Goal: Task Accomplishment & Management: Manage account settings

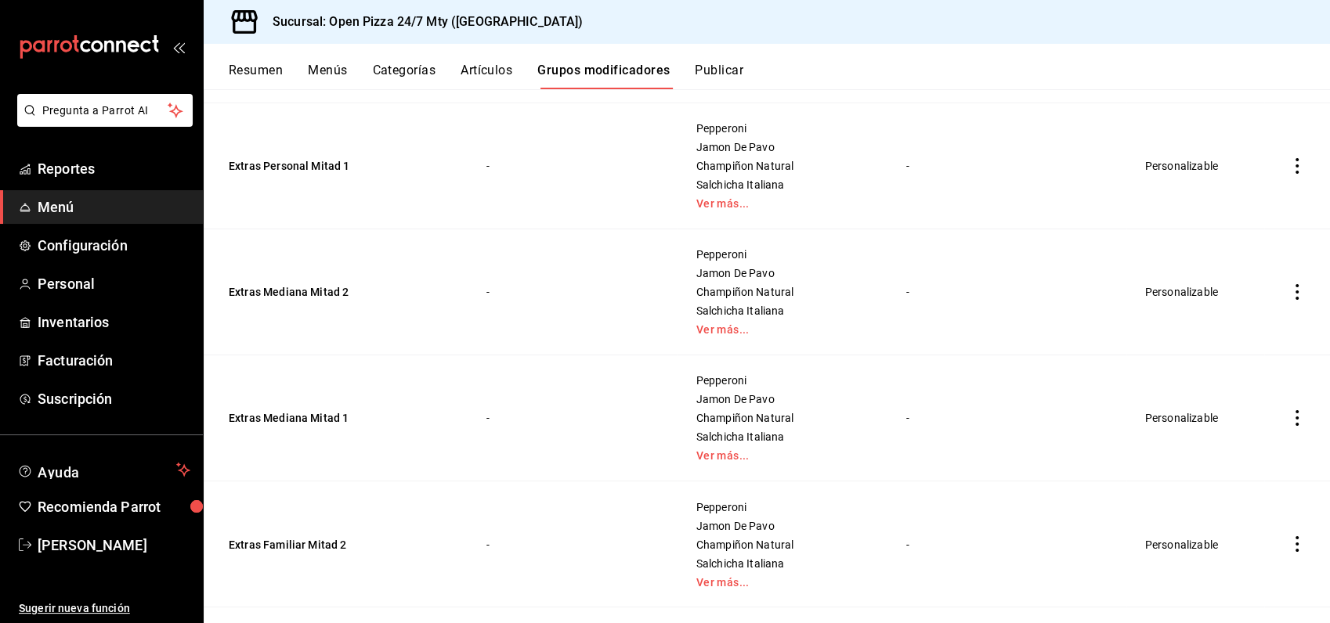
scroll to position [2698, 0]
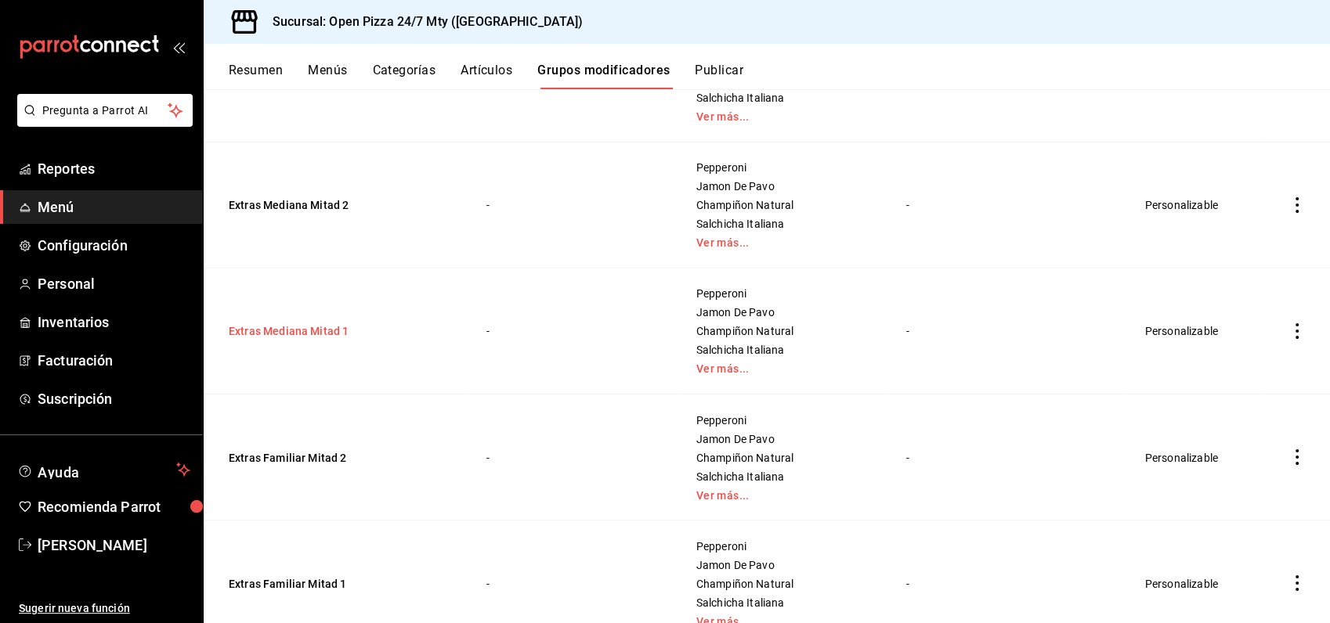
click at [310, 334] on button "Extras Mediana Mitad 1" at bounding box center [323, 331] width 188 height 16
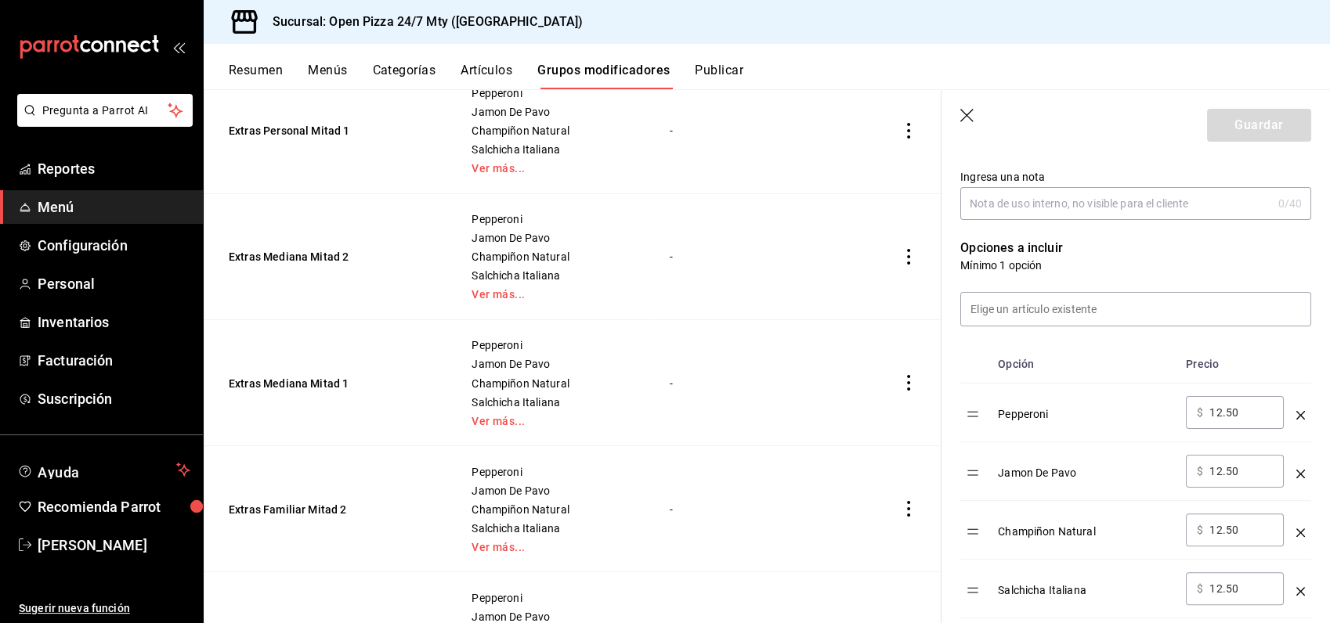
scroll to position [348, 0]
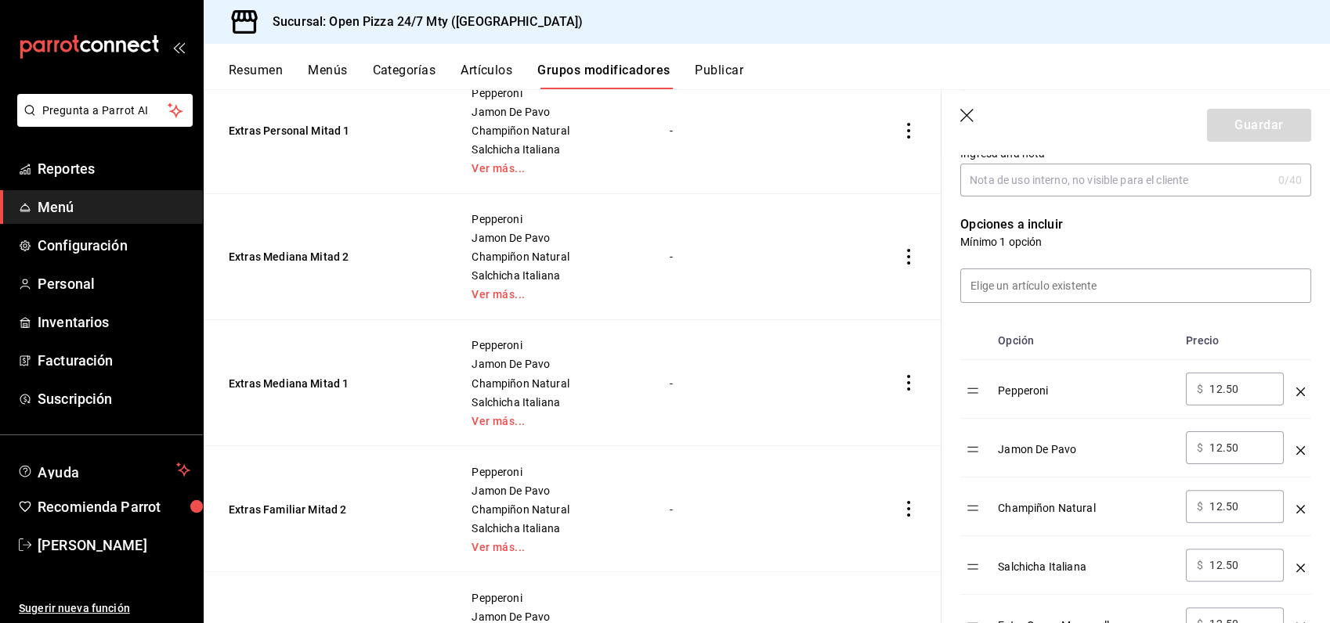
click at [965, 114] on icon "button" at bounding box center [966, 115] width 13 height 13
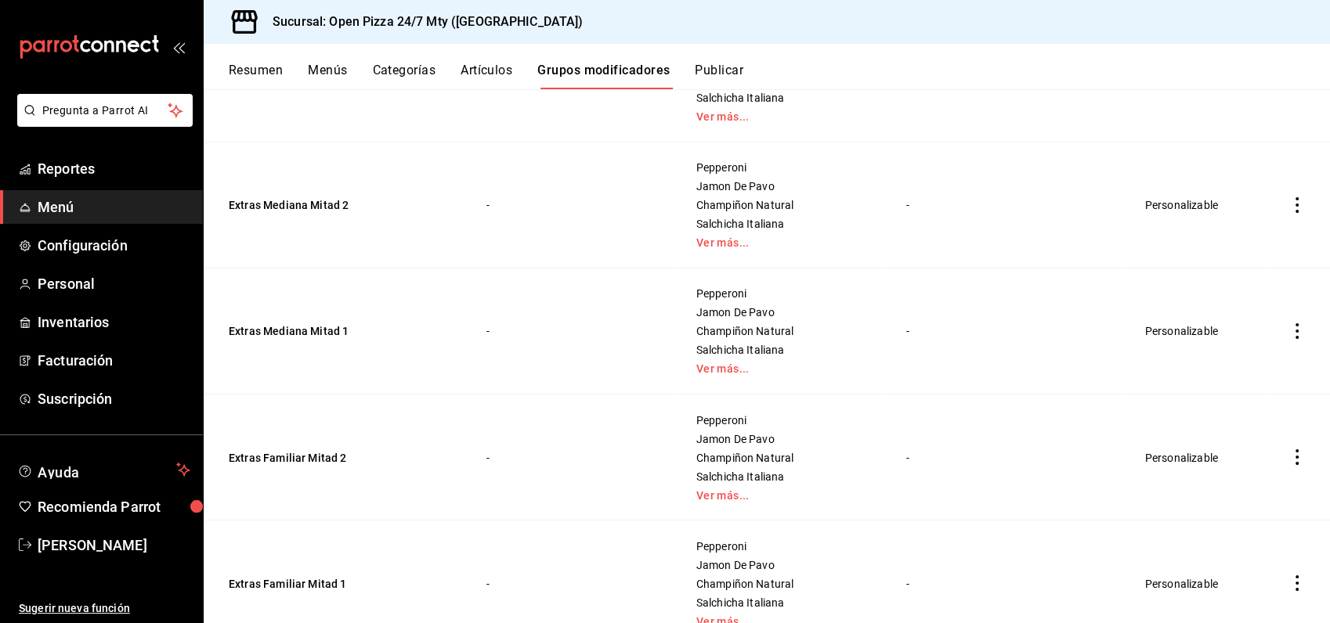
scroll to position [2755, 0]
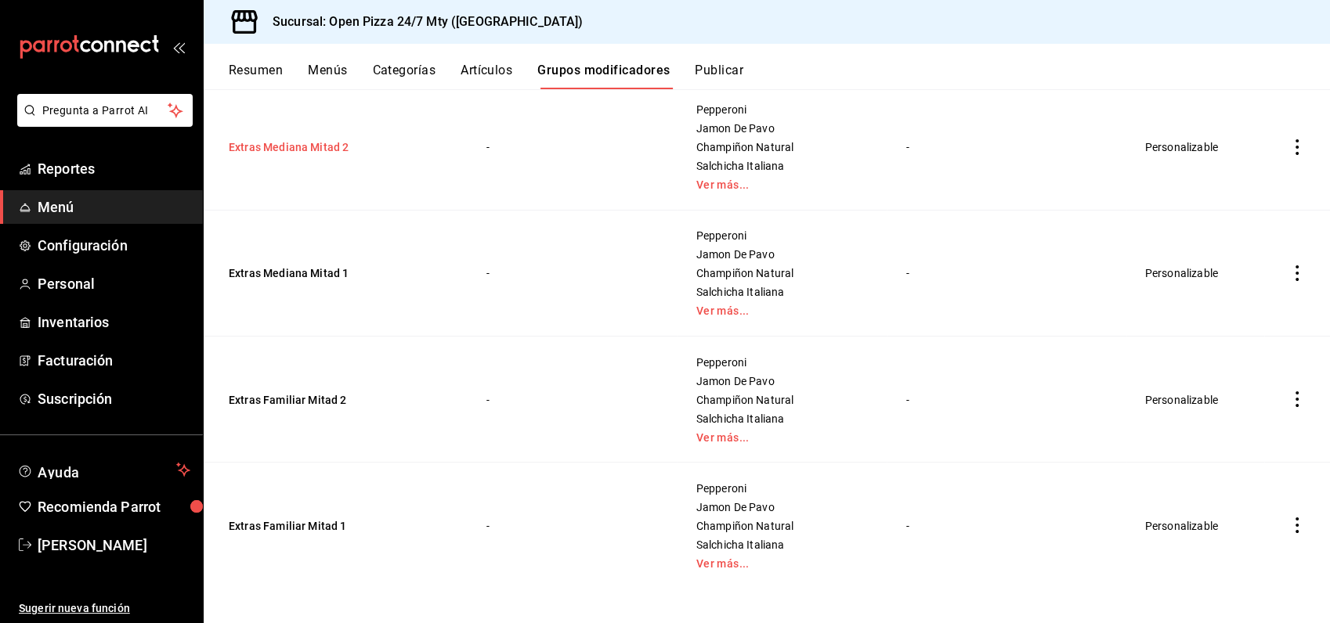
click at [306, 145] on button "Extras Mediana Mitad 2" at bounding box center [323, 147] width 188 height 16
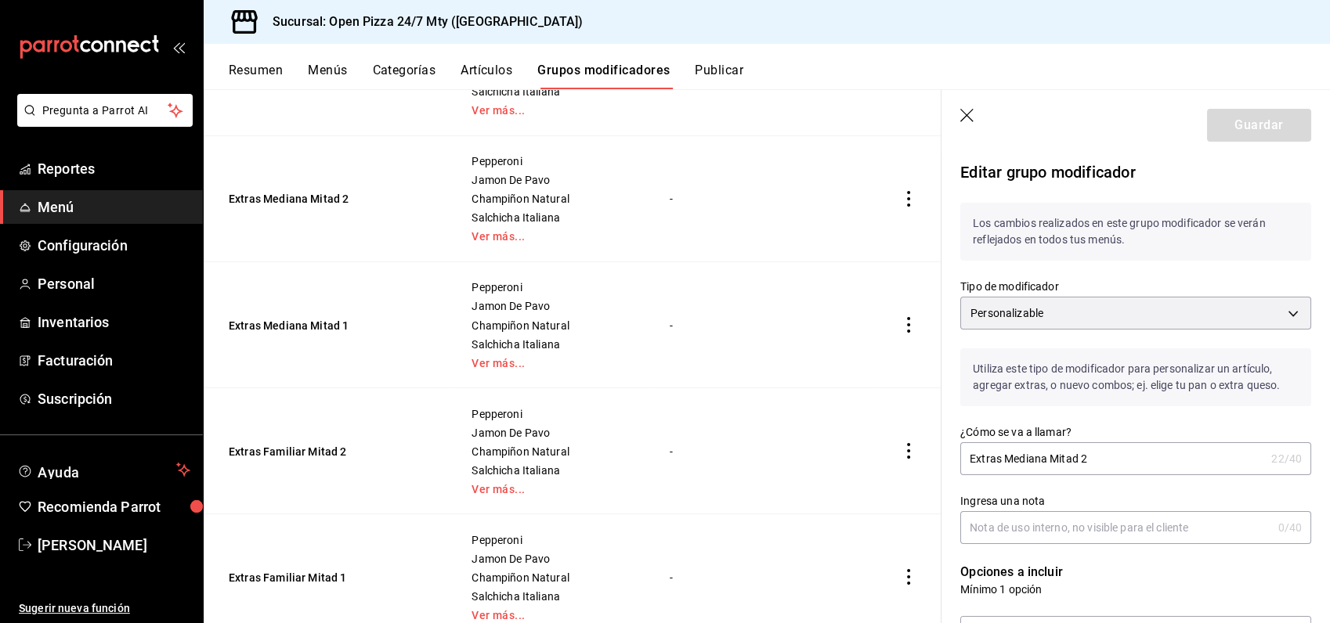
click at [961, 119] on icon "button" at bounding box center [968, 117] width 16 height 16
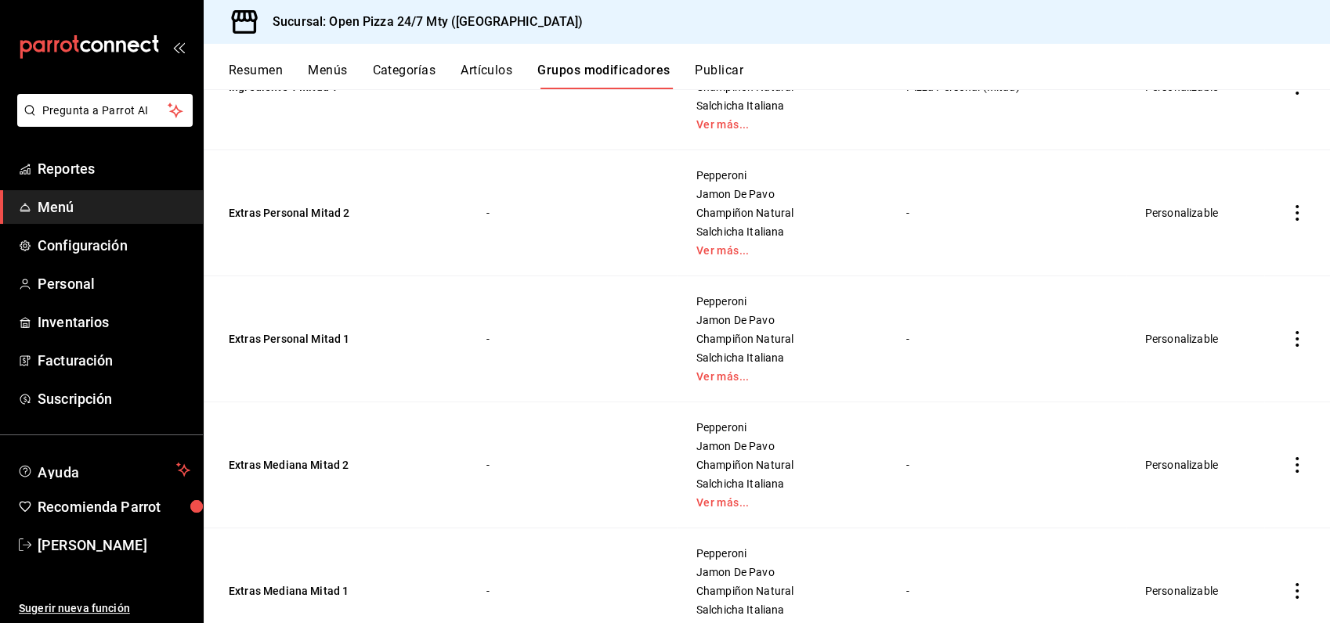
scroll to position [2407, 0]
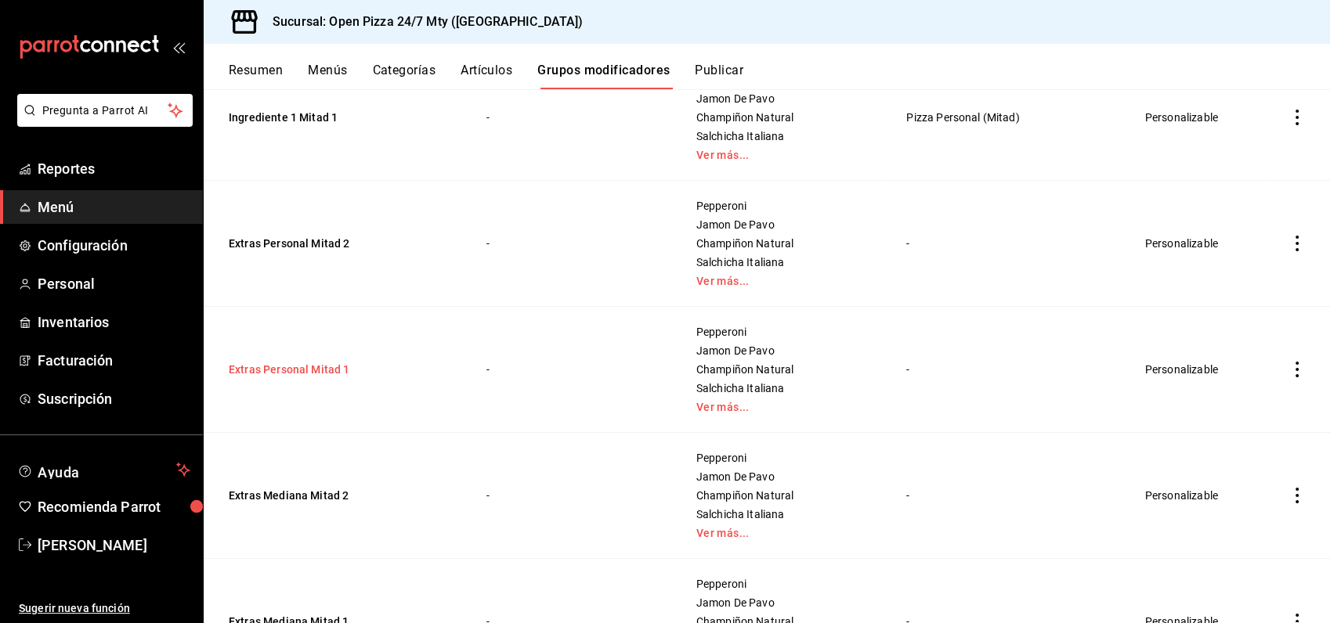
click at [297, 367] on button "Extras Personal Mitad 1" at bounding box center [323, 370] width 188 height 16
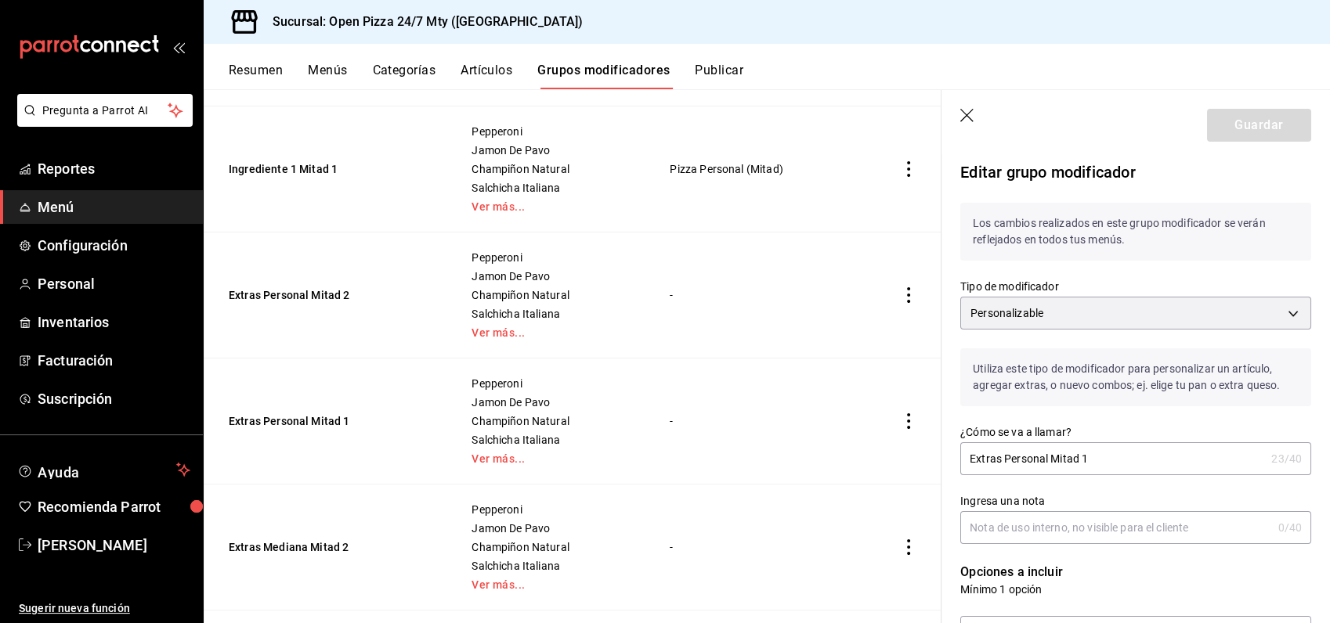
click at [965, 110] on icon "button" at bounding box center [968, 117] width 16 height 16
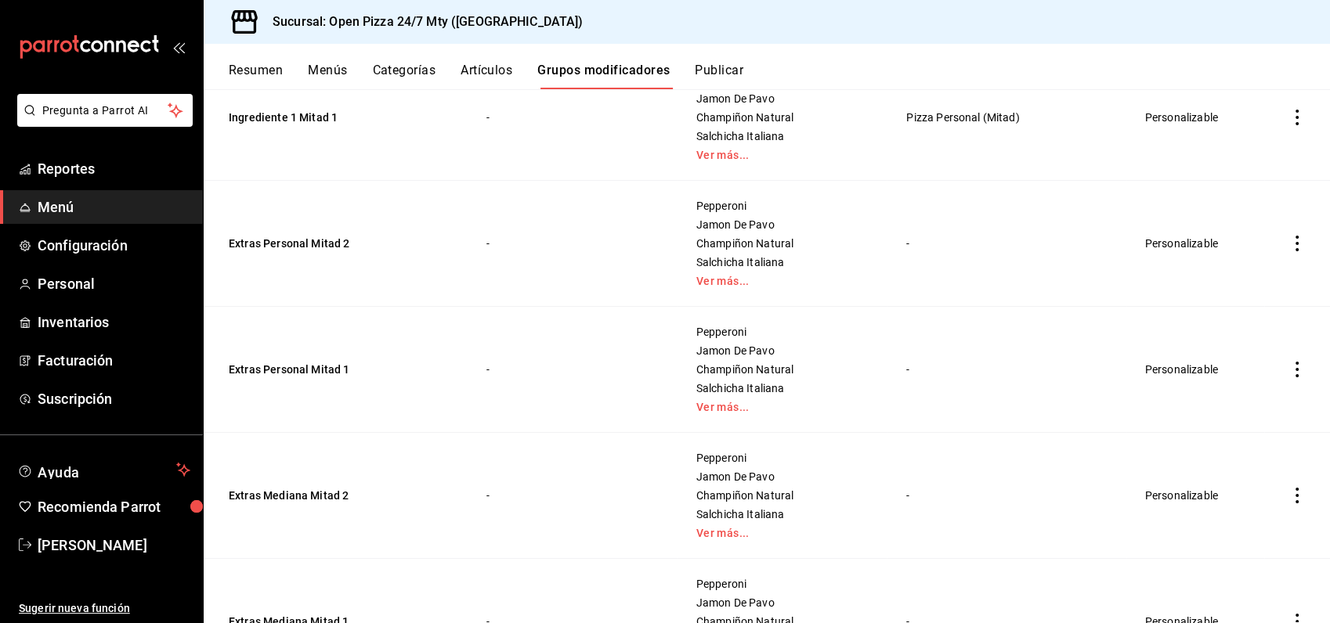
scroll to position [2755, 0]
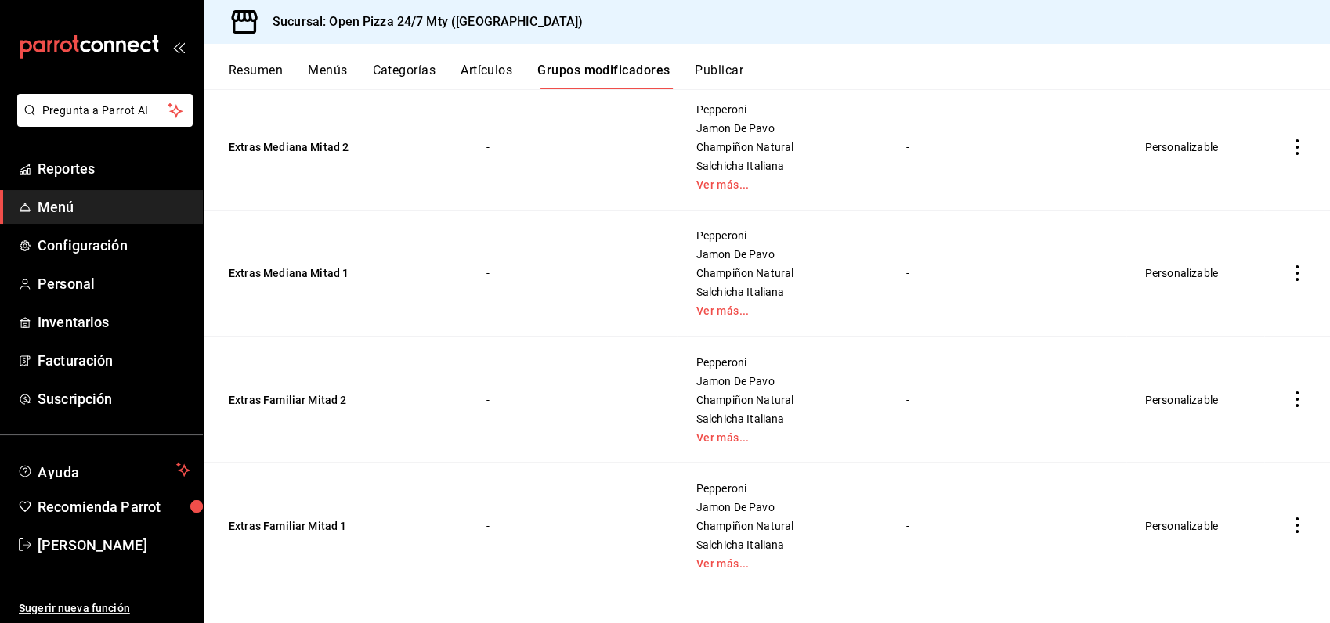
click at [497, 69] on button "Artículos" at bounding box center [487, 76] width 52 height 27
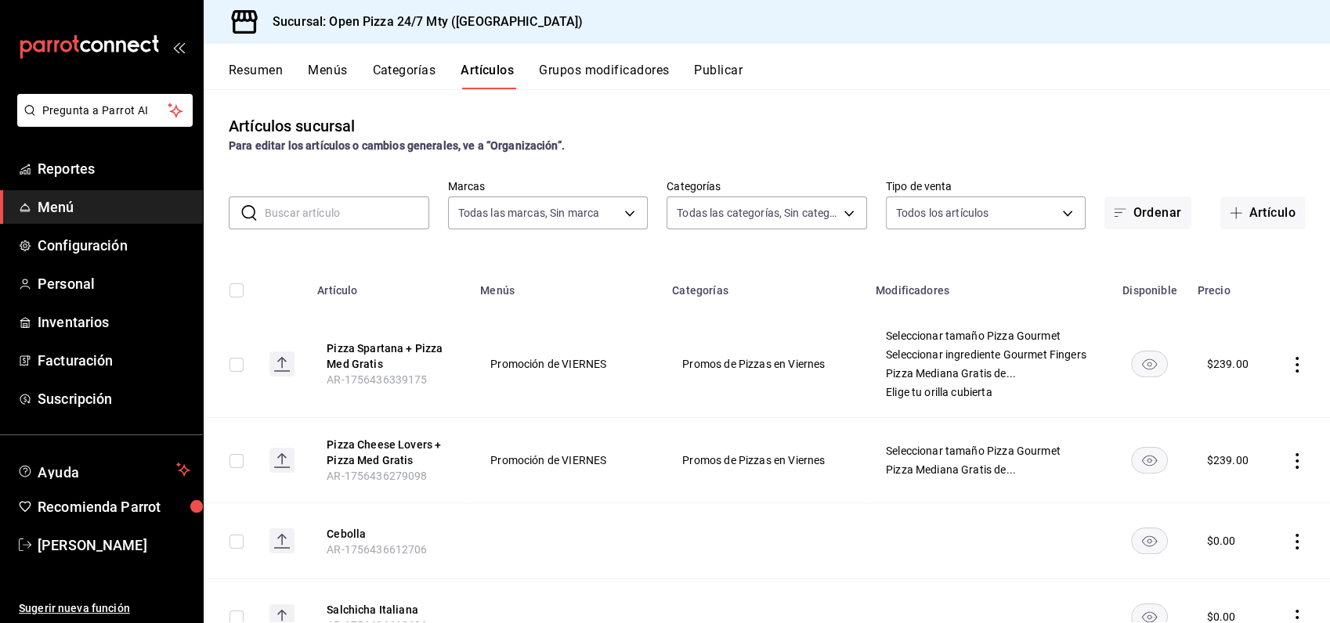
type input "8efaeb57-993f-407e-9977-72011cb97517,cdeec464-6564-4757-a0d9-ffdaa13f7786,079b6…"
type input "b1c41534-a780-48b5-8635-0d8d2af070c0,9c3aa11c-5f7e-4b27-a1f3-e03a5a7f12ea,f29ac…"
click at [299, 208] on input "text" at bounding box center [347, 212] width 164 height 31
type input "p"
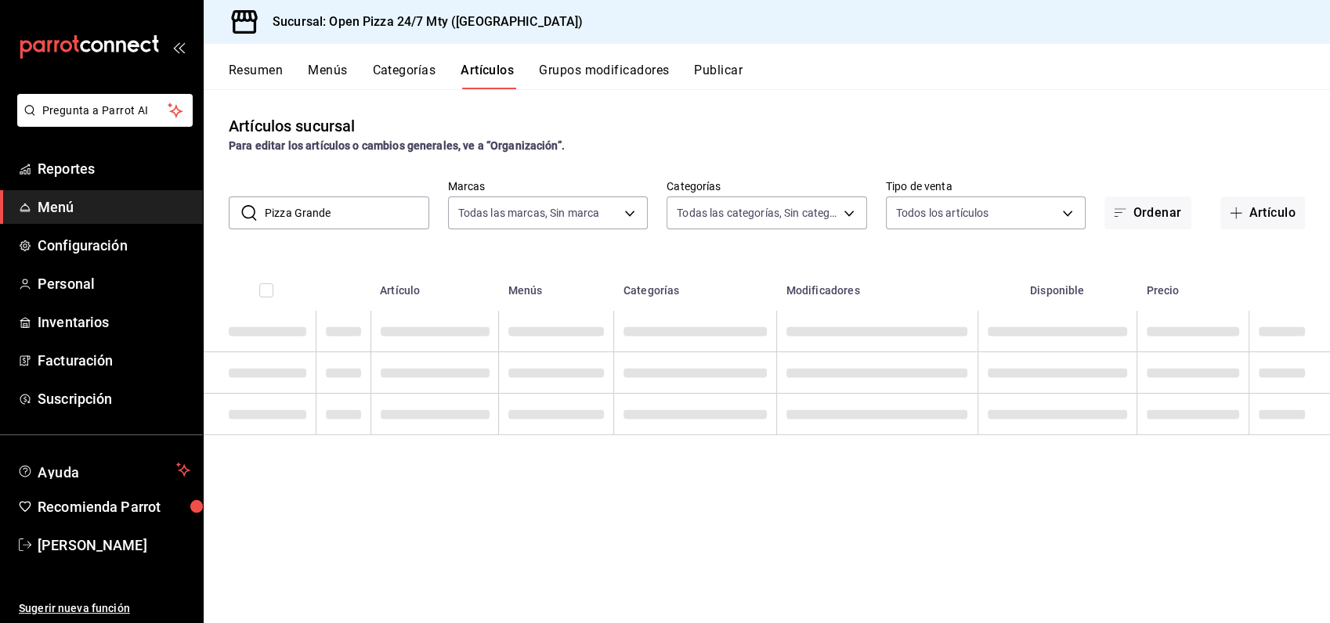
type input "Pizza Grande"
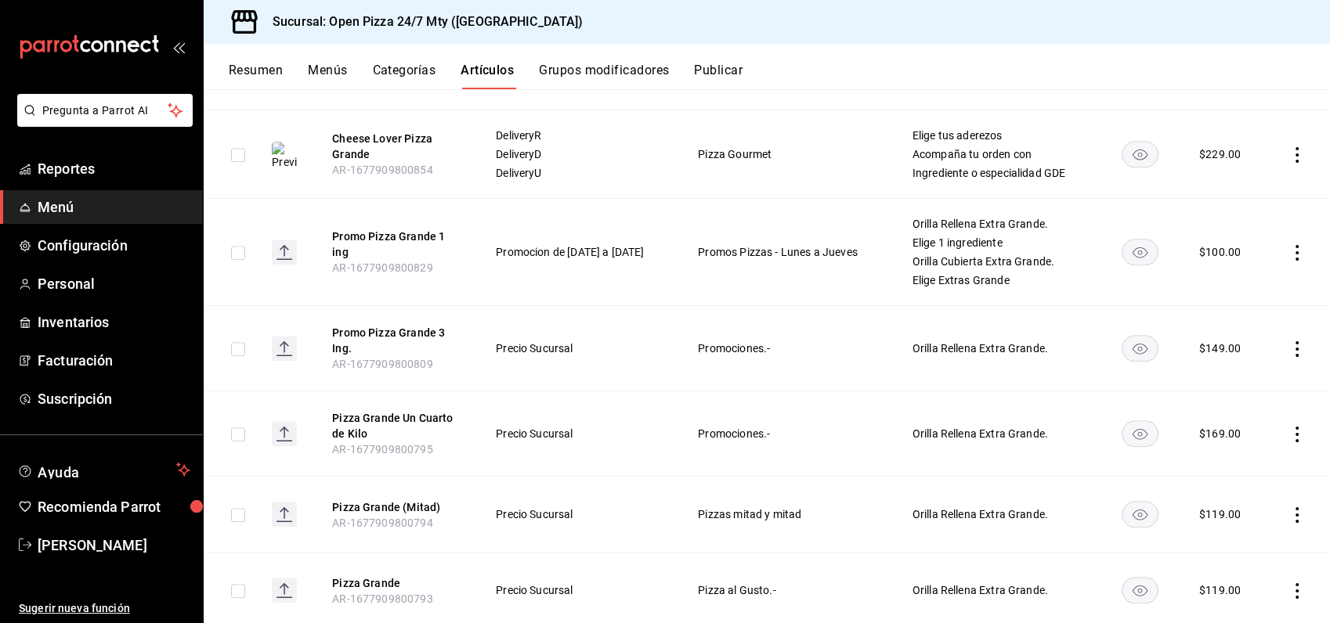
scroll to position [1173, 0]
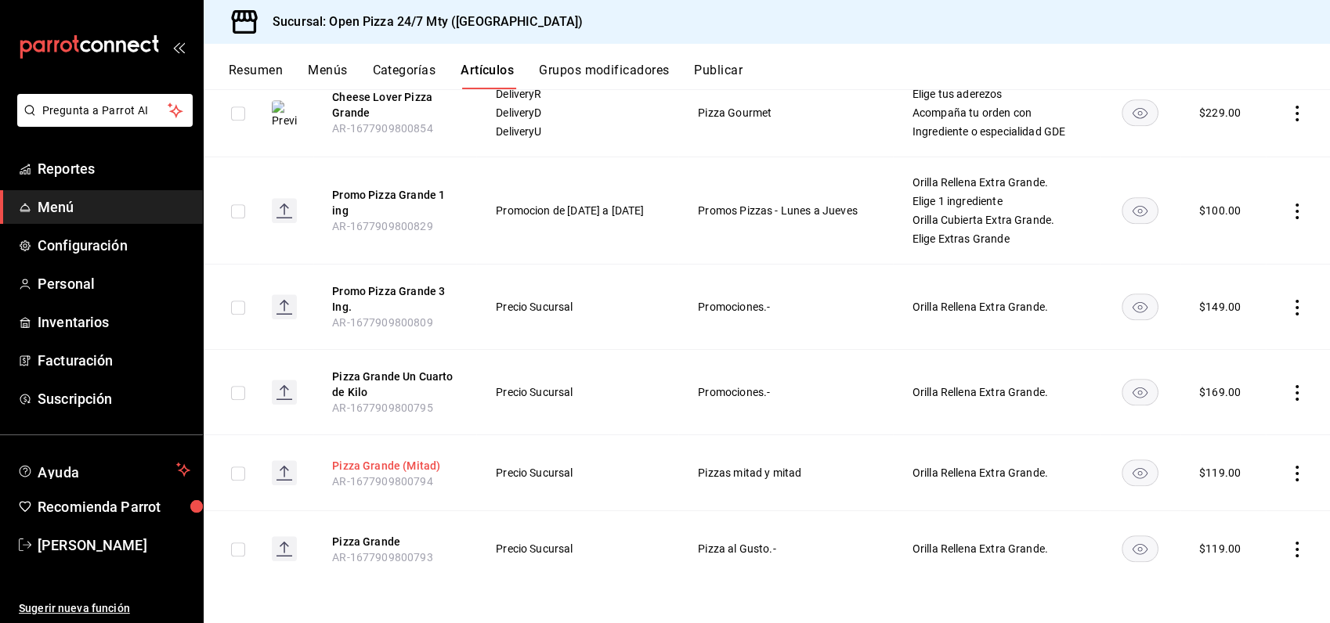
click at [399, 459] on button "Pizza Grande (Mitad)" at bounding box center [394, 466] width 125 height 16
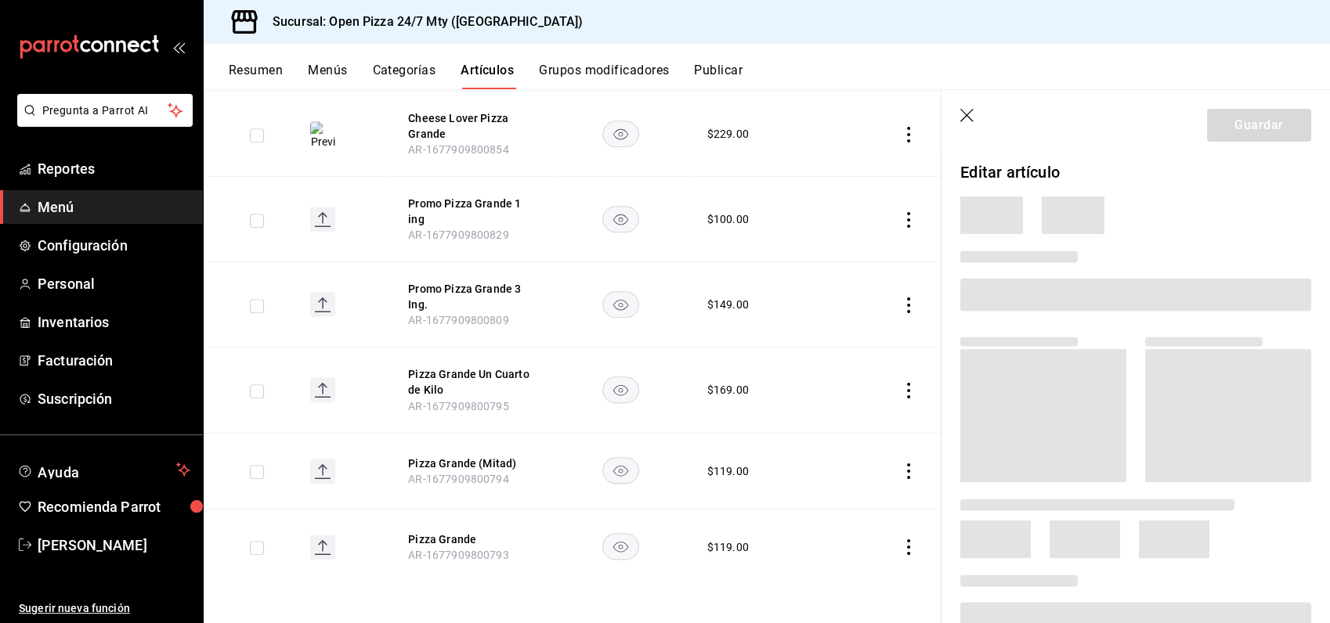
scroll to position [891, 0]
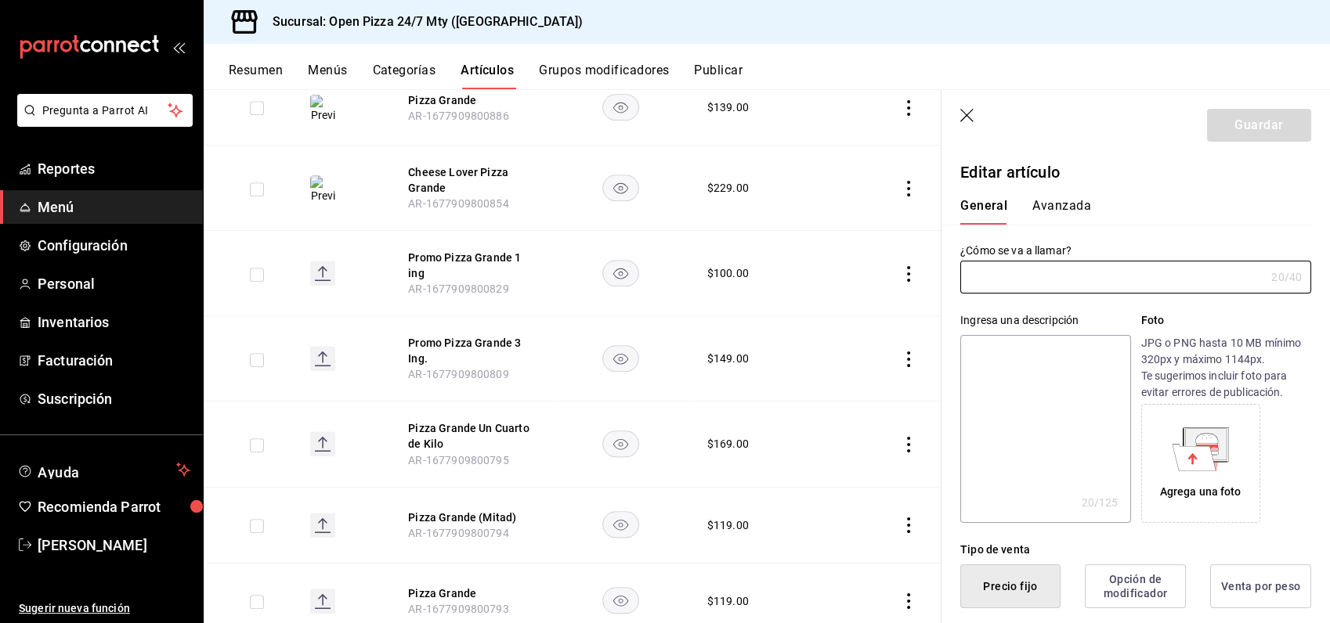
type input "Pizza Grande (Mitad)"
type textarea "Pizza Grande (mitad)"
type textarea "x"
type input "AR-1677909800794"
type textarea "x"
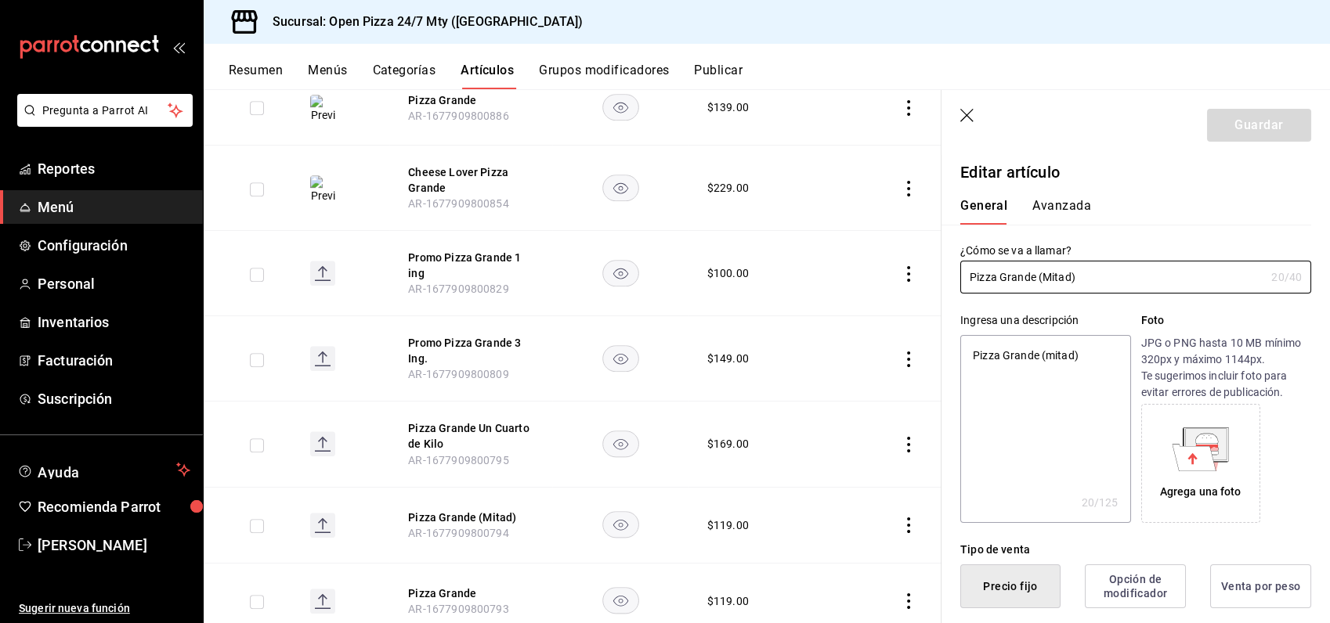
type input "$119.00"
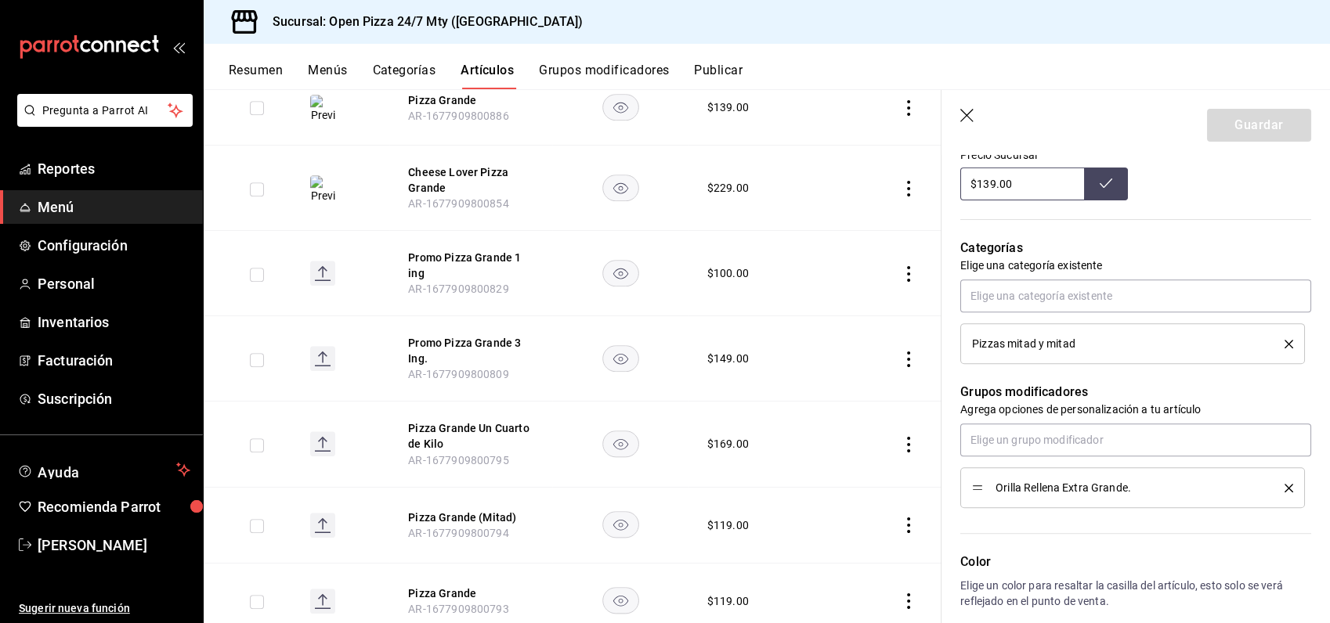
scroll to position [696, 0]
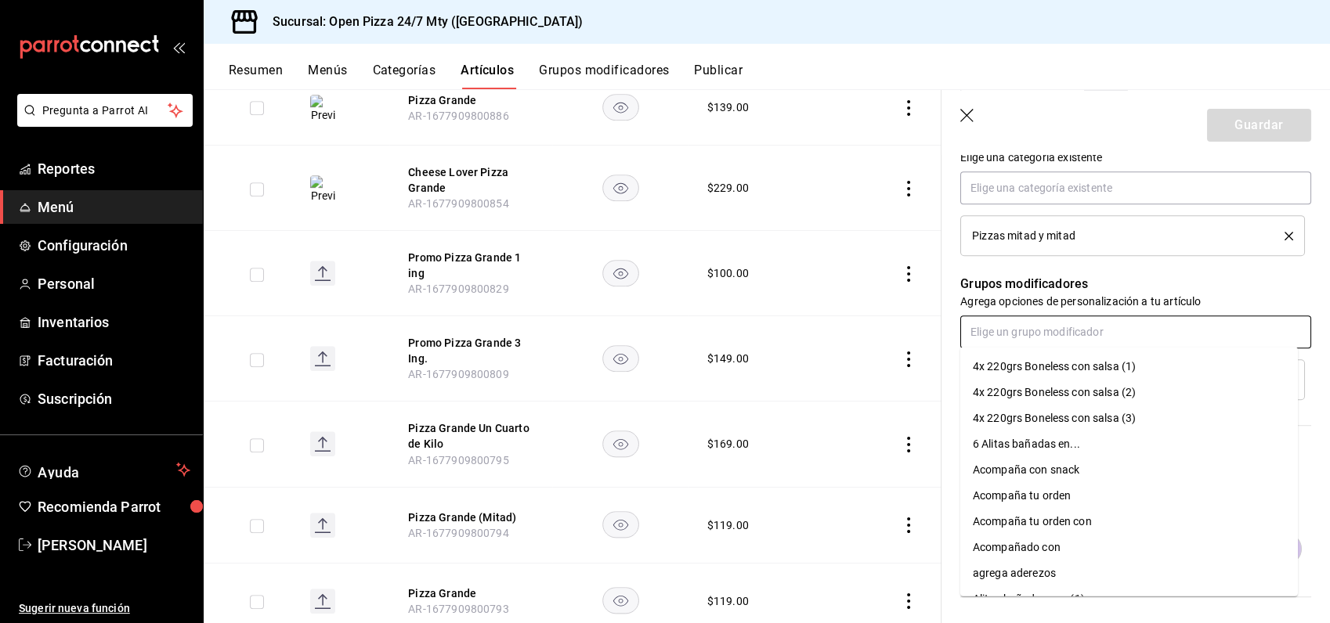
click at [1147, 330] on input "text" at bounding box center [1135, 332] width 351 height 33
type input "mitad"
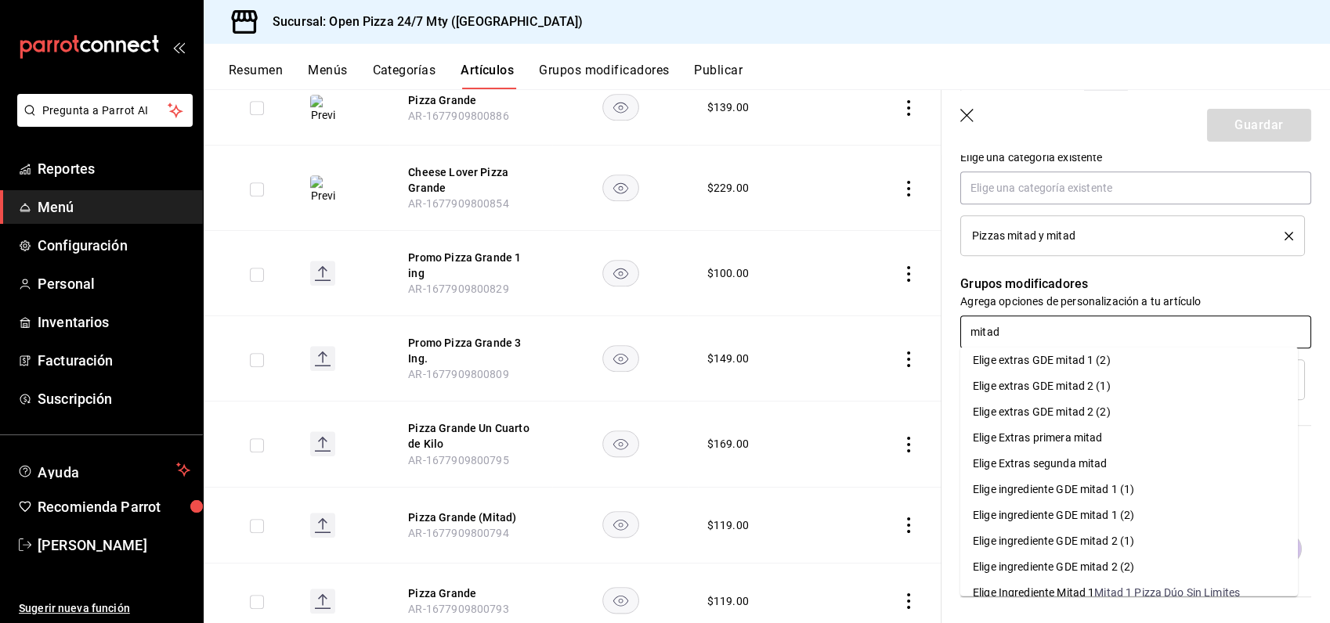
scroll to position [87, 0]
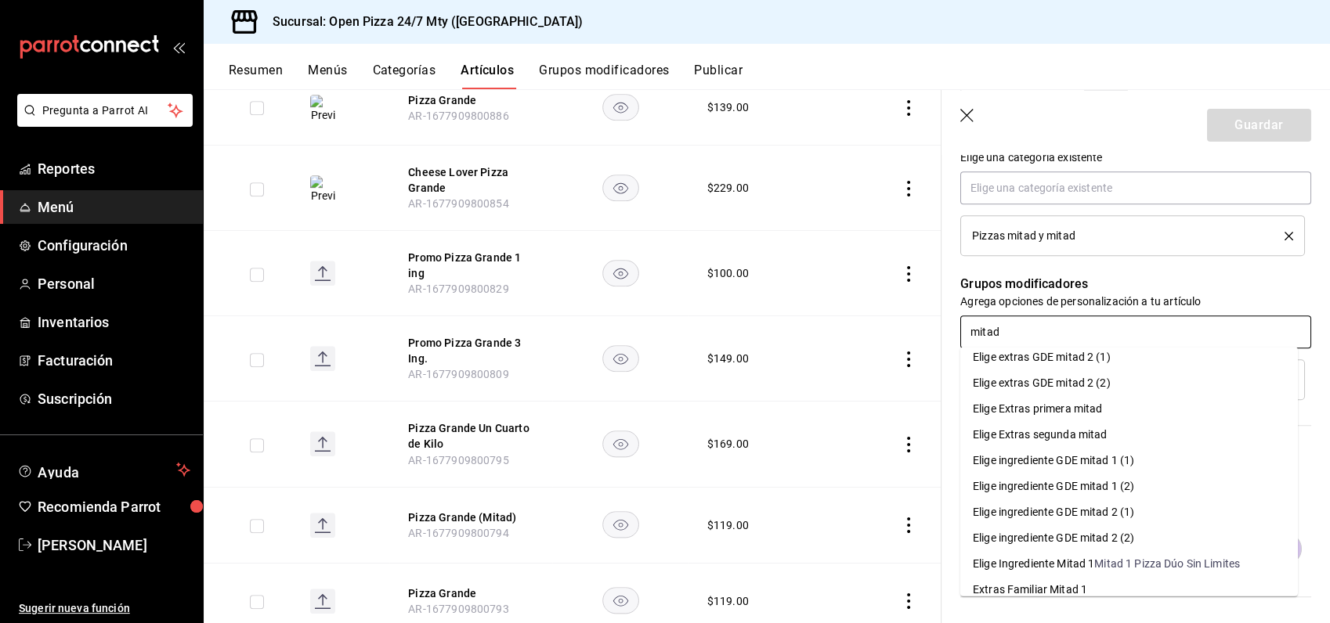
click at [1060, 463] on div "Elige ingrediente GDE mitad 1 (1)" at bounding box center [1053, 461] width 161 height 16
type textarea "x"
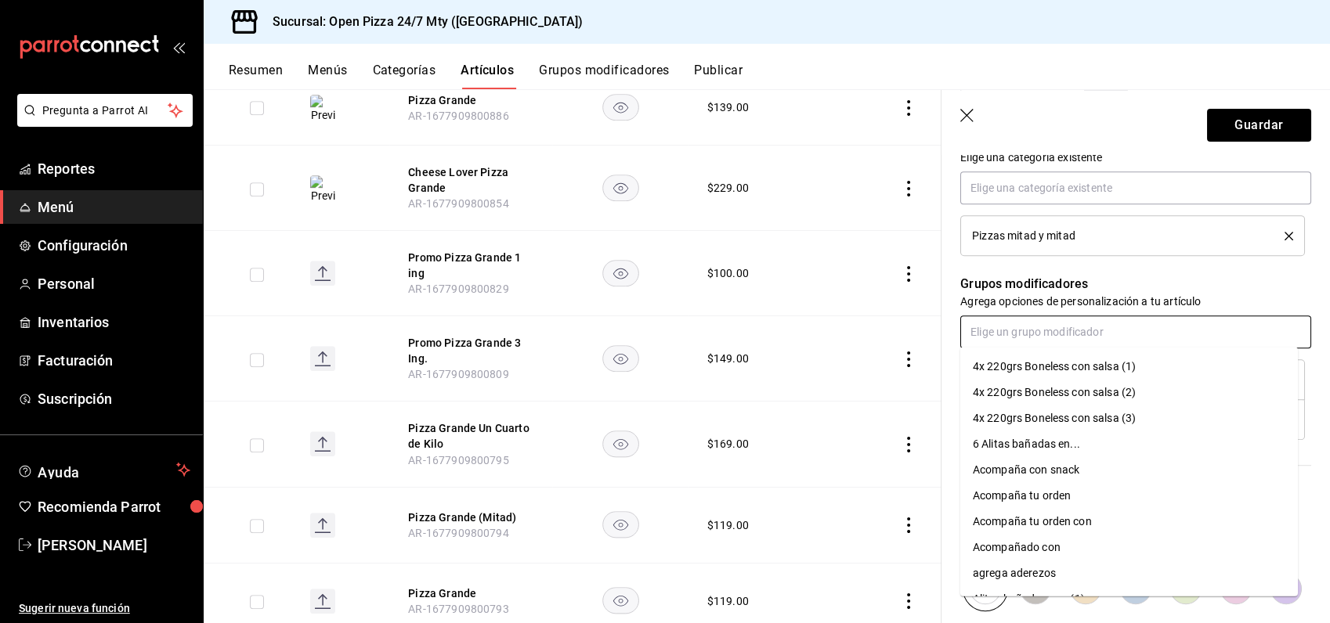
click at [1053, 326] on input "text" at bounding box center [1135, 332] width 351 height 33
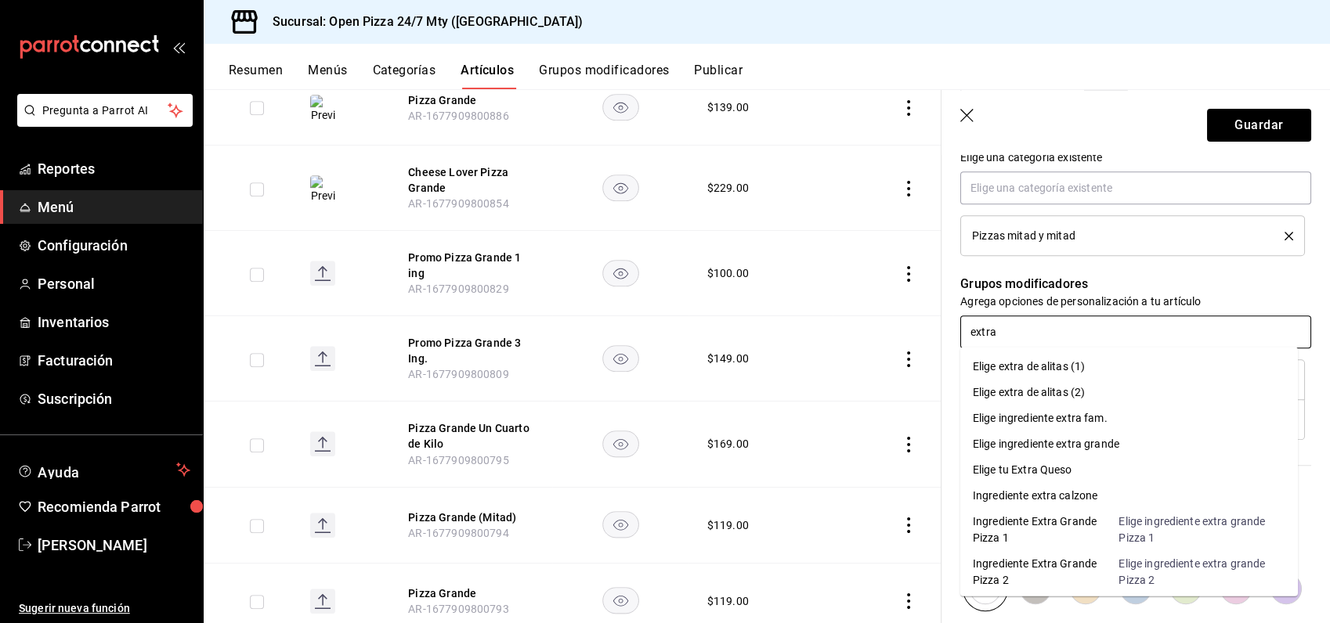
type input "extra"
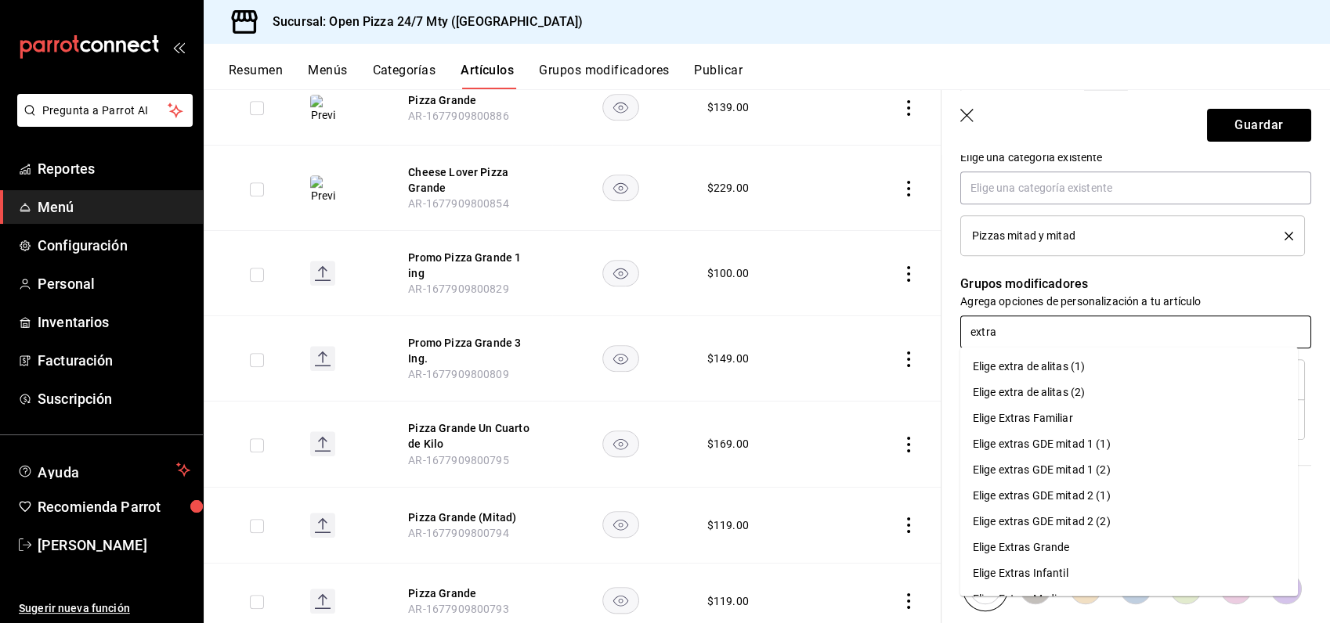
click at [1025, 446] on div "Elige extras GDE mitad 1 (1)" at bounding box center [1042, 444] width 138 height 16
type textarea "x"
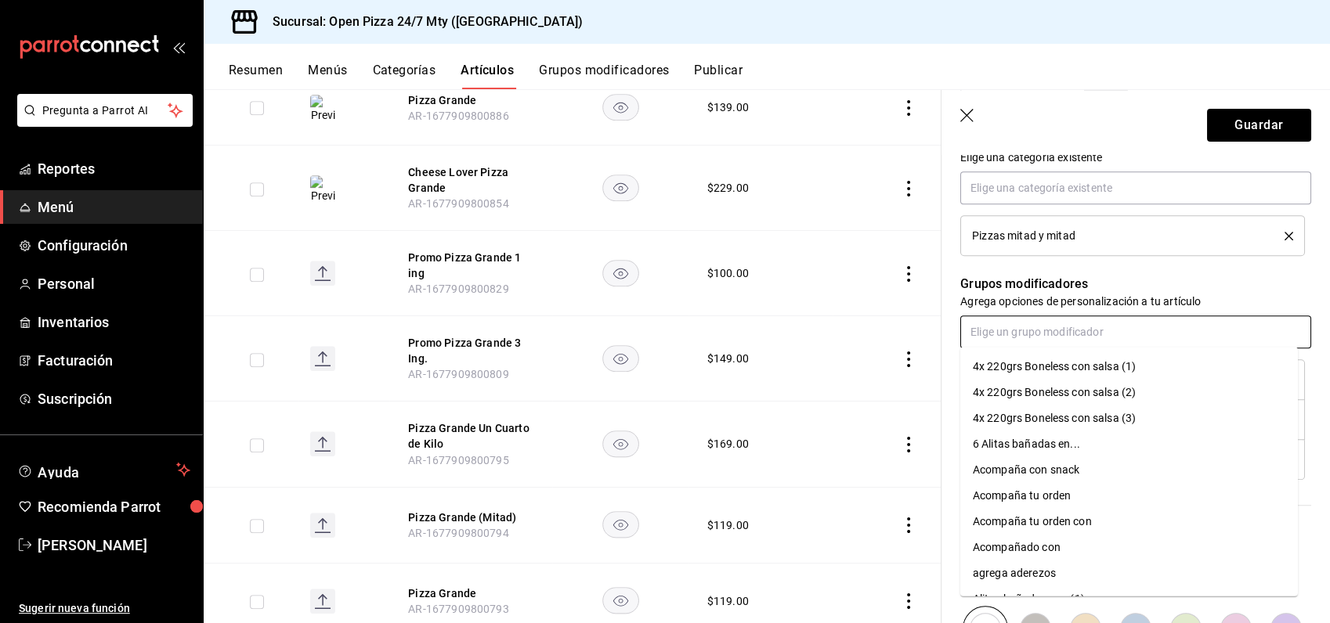
click at [1041, 329] on input "text" at bounding box center [1135, 332] width 351 height 33
type input "gde"
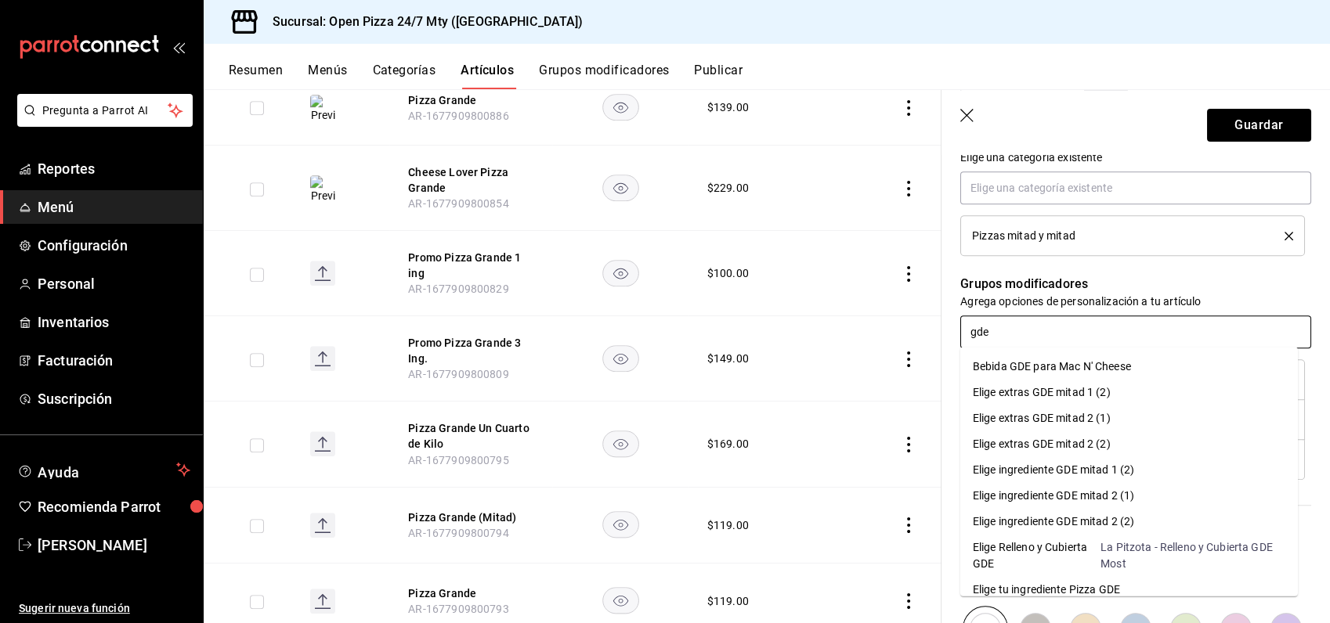
click at [1057, 496] on div "Elige ingrediente GDE mitad 2 (1)" at bounding box center [1053, 496] width 161 height 16
type textarea "x"
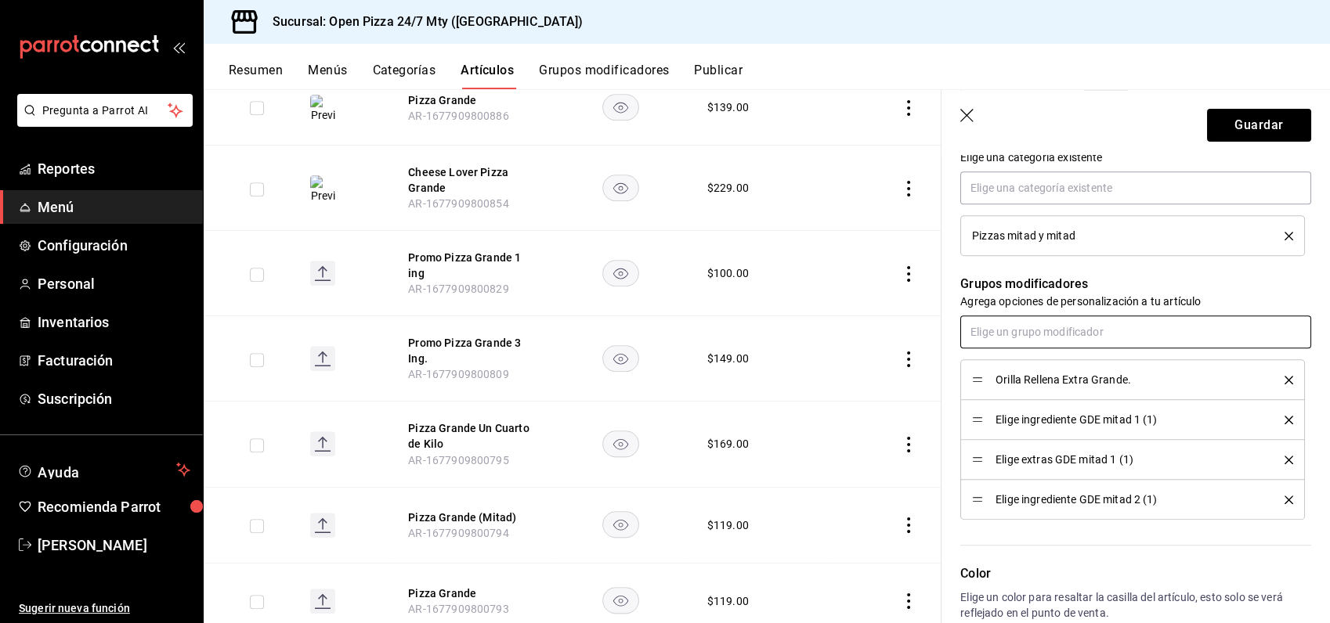
click at [1040, 332] on input "text" at bounding box center [1135, 332] width 351 height 33
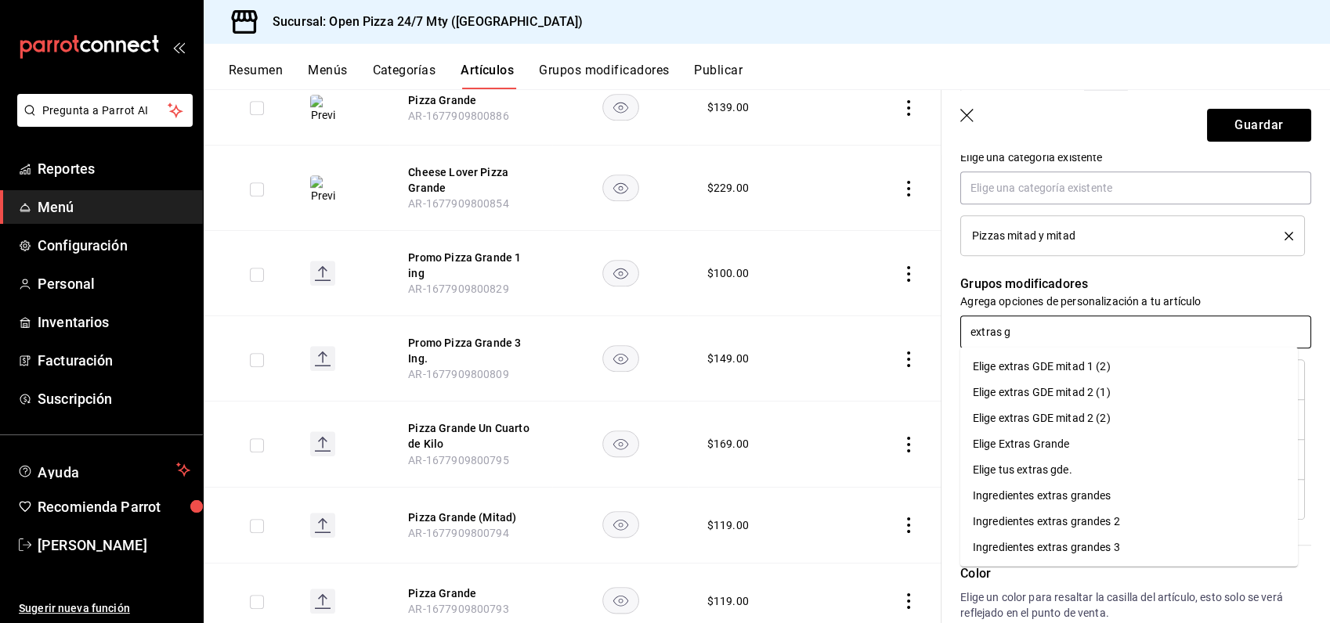
type input "extras gd"
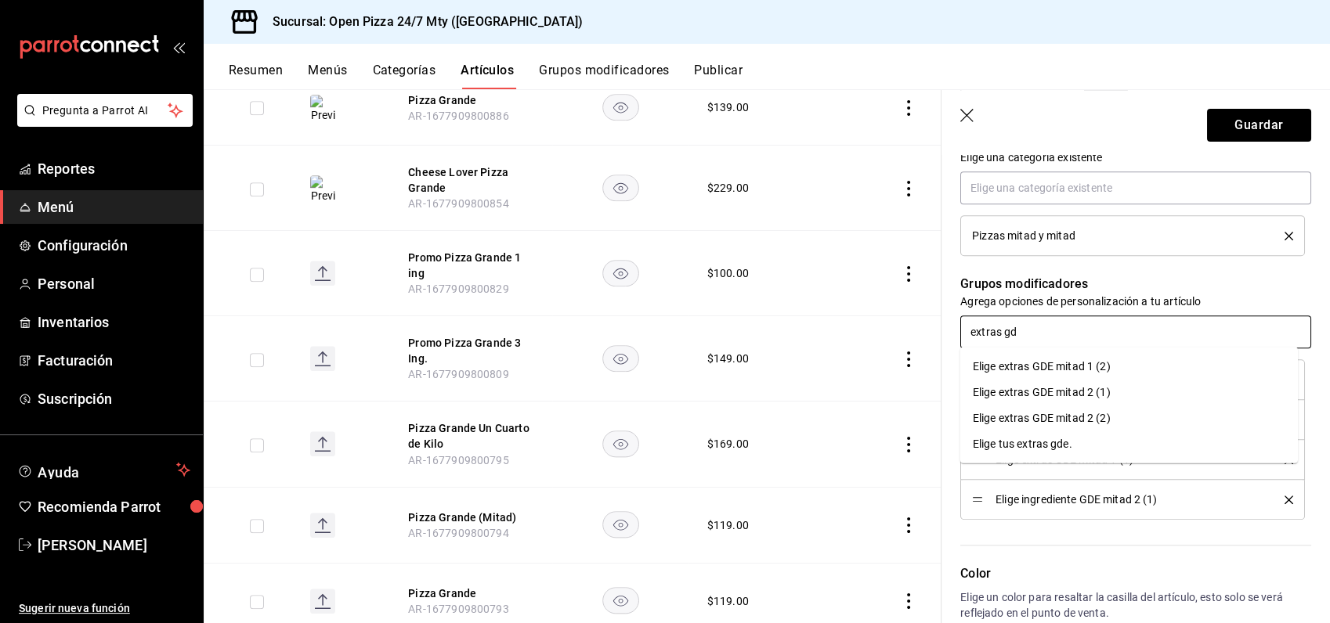
click at [1053, 392] on div "Elige extras GDE mitad 2 (1)" at bounding box center [1042, 393] width 138 height 16
type textarea "x"
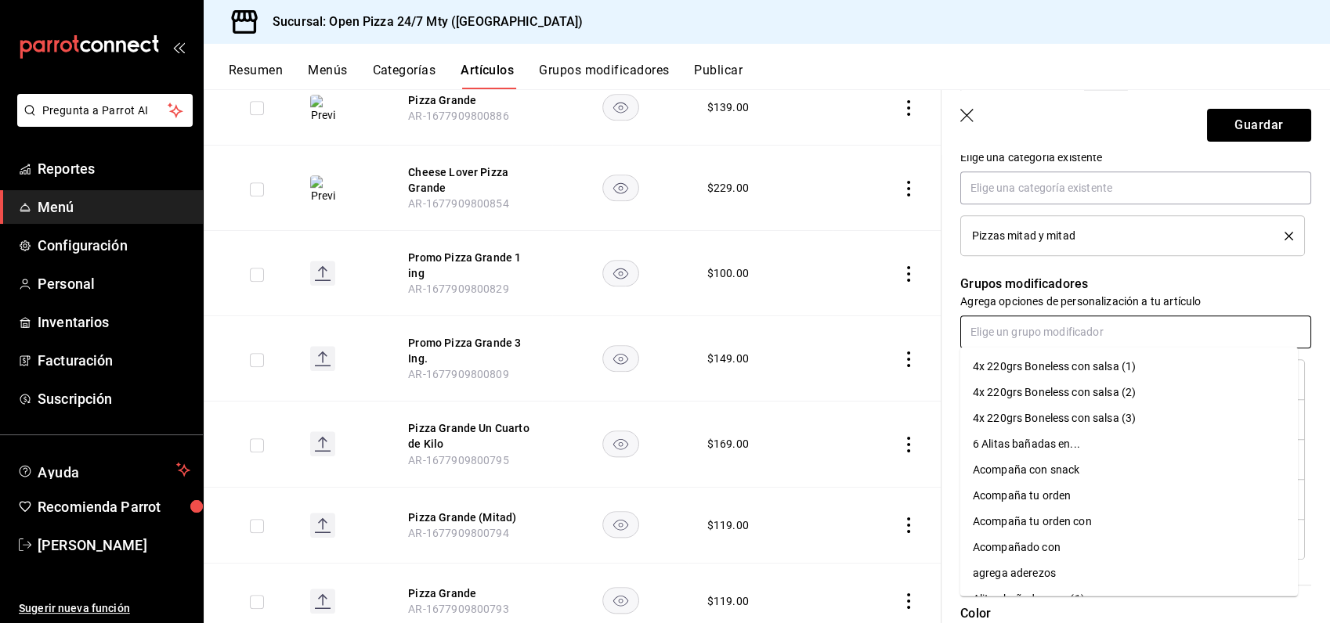
click at [1009, 321] on input "text" at bounding box center [1135, 332] width 351 height 33
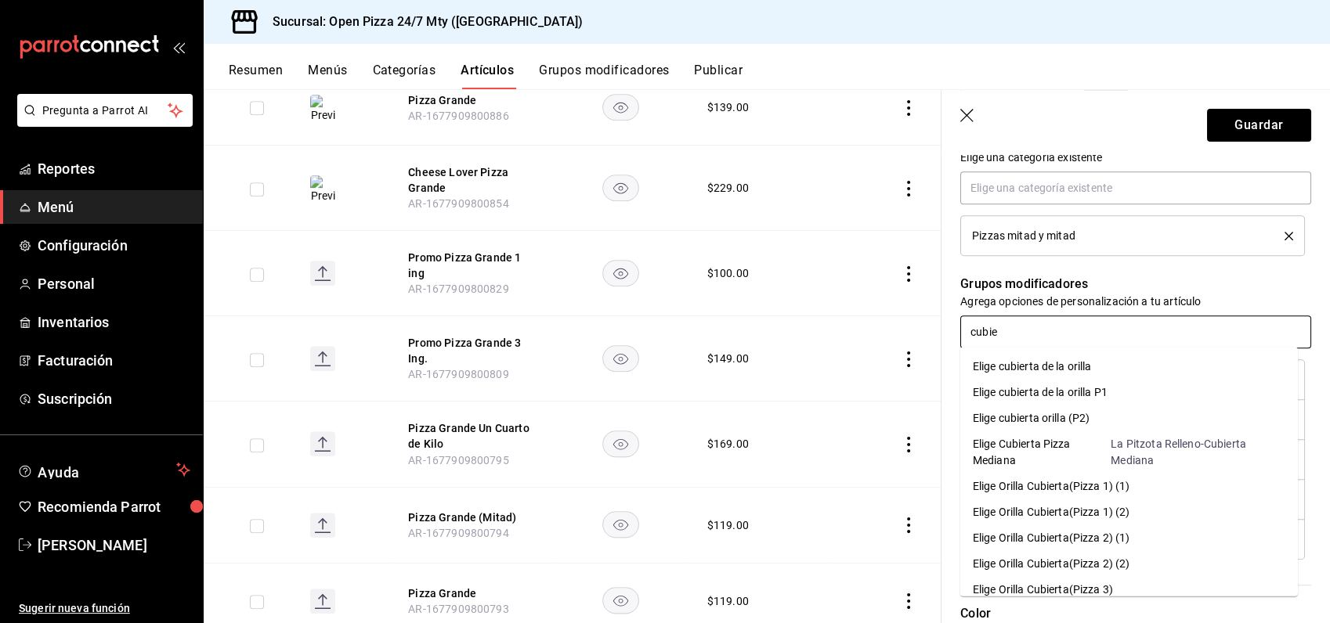
type input "cubier"
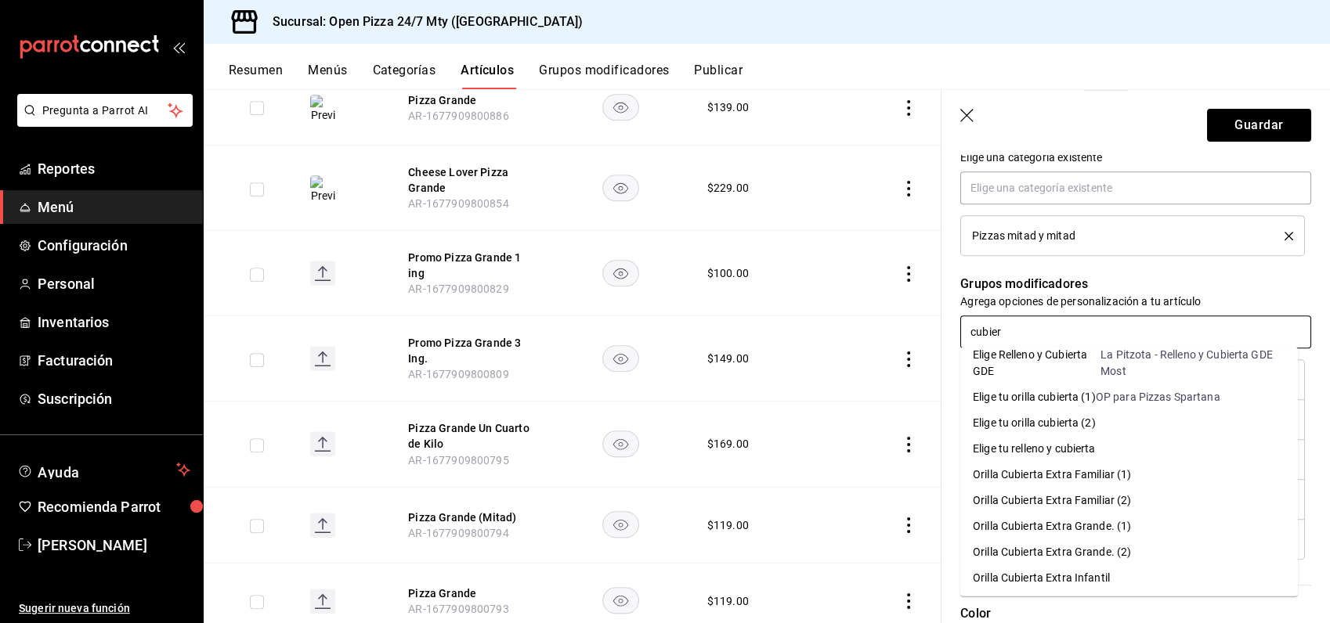
scroll to position [348, 0]
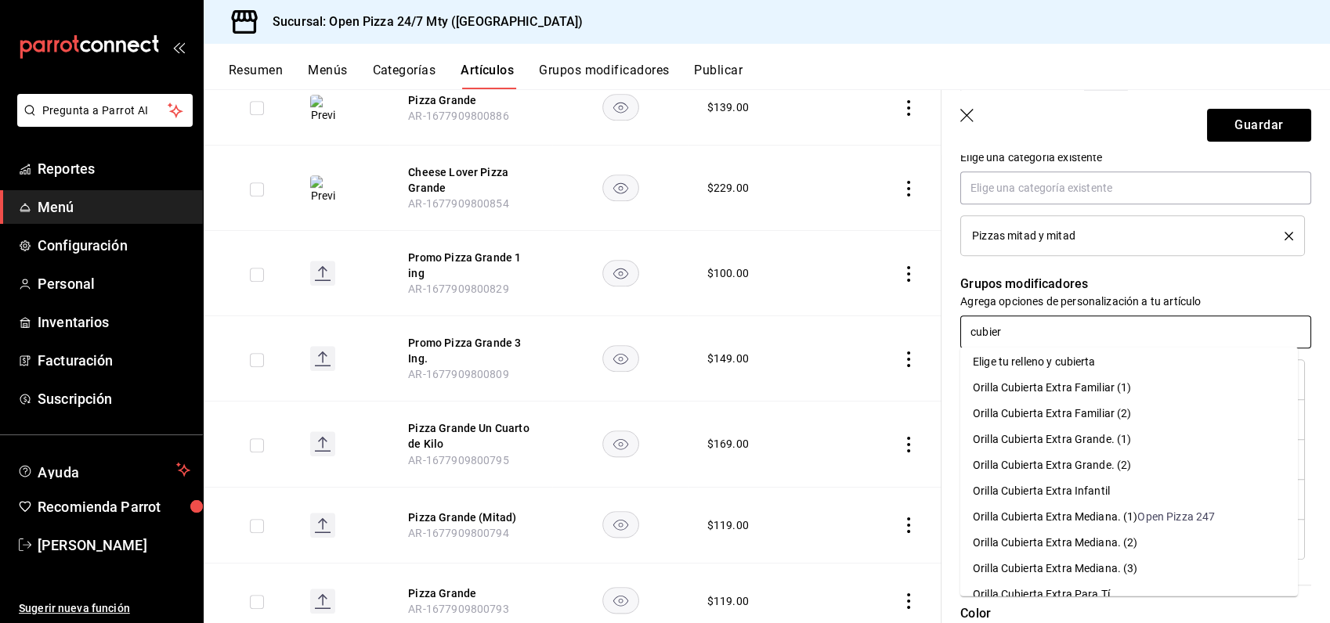
click at [1051, 439] on div "Orilla Cubierta Extra Grande. (1)" at bounding box center [1052, 440] width 158 height 16
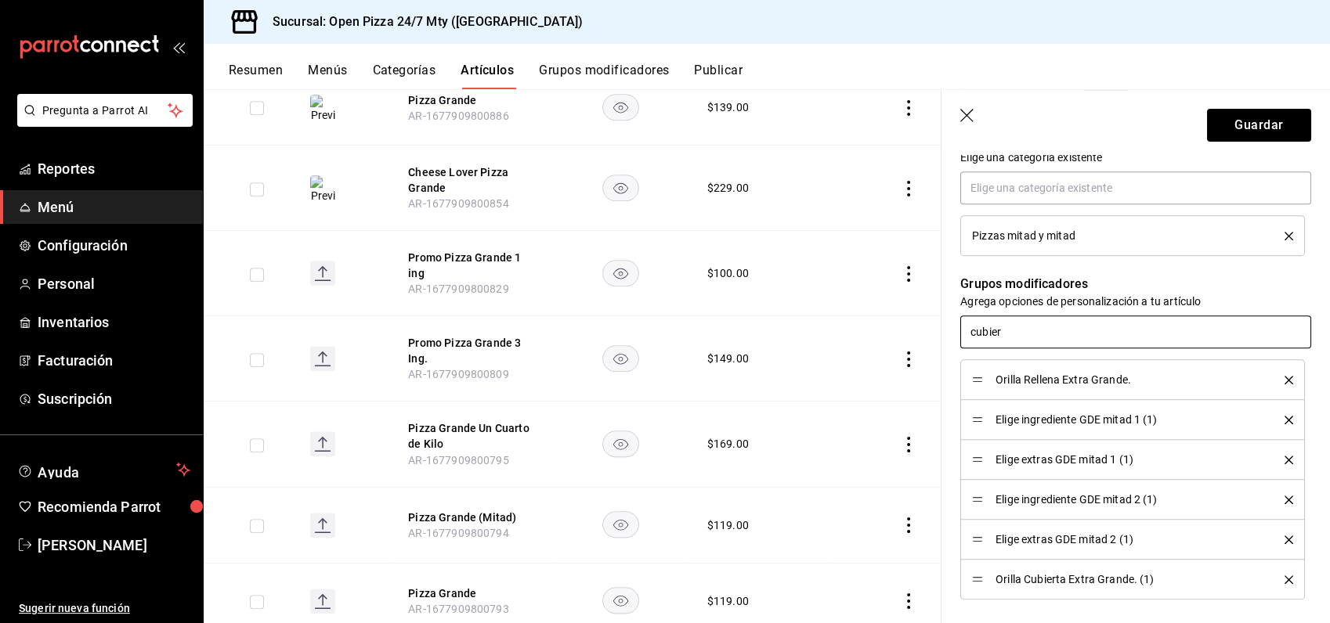
type textarea "x"
click at [1224, 132] on button "Guardar" at bounding box center [1259, 125] width 104 height 33
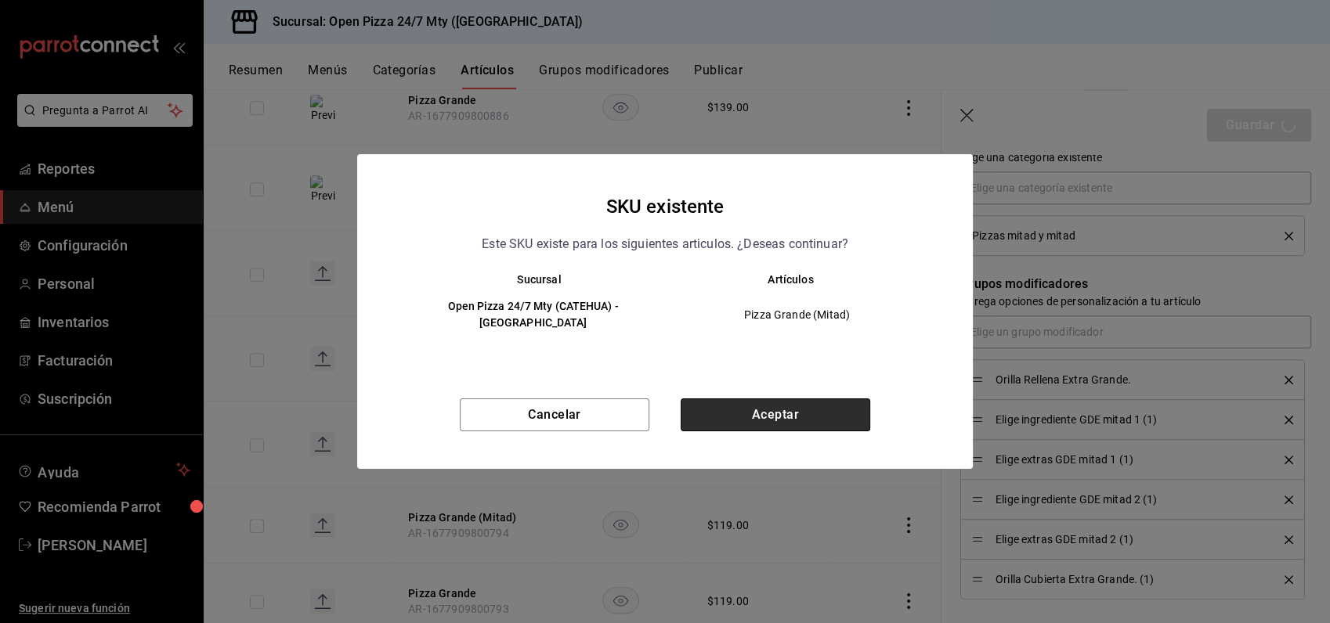
click at [739, 413] on button "Aceptar" at bounding box center [776, 415] width 190 height 33
type textarea "x"
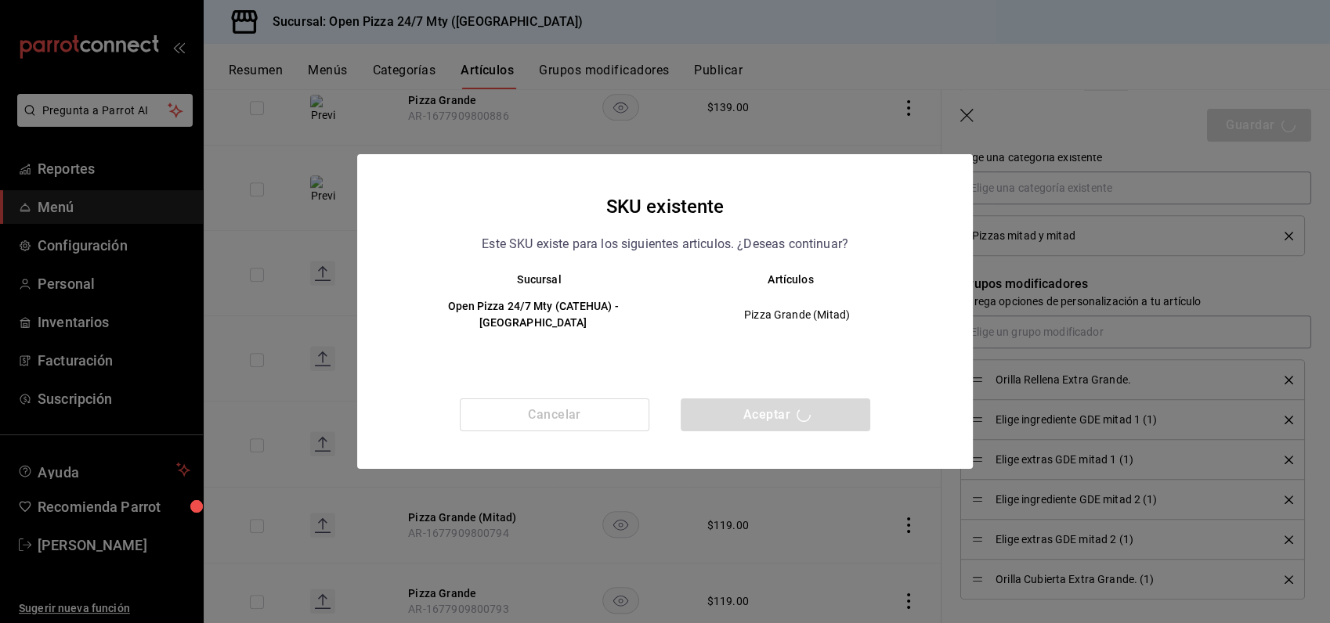
type textarea "x"
type input "AR-1758172774646"
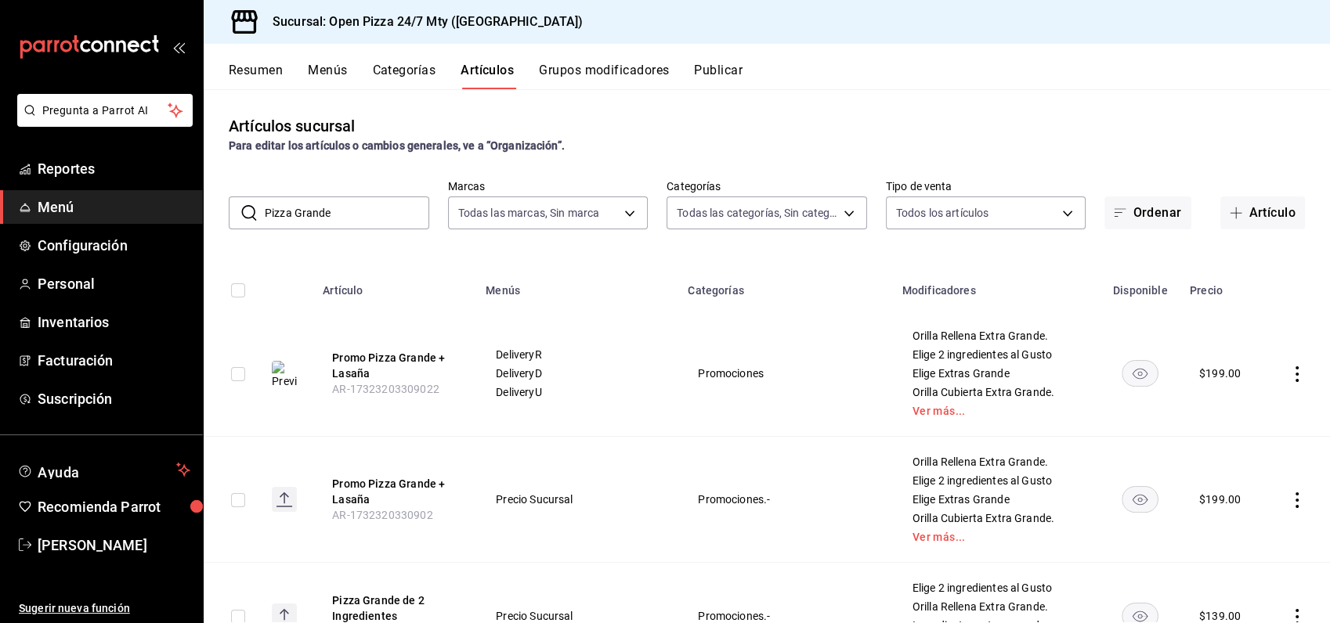
click at [589, 75] on button "Grupos modificadores" at bounding box center [604, 76] width 130 height 27
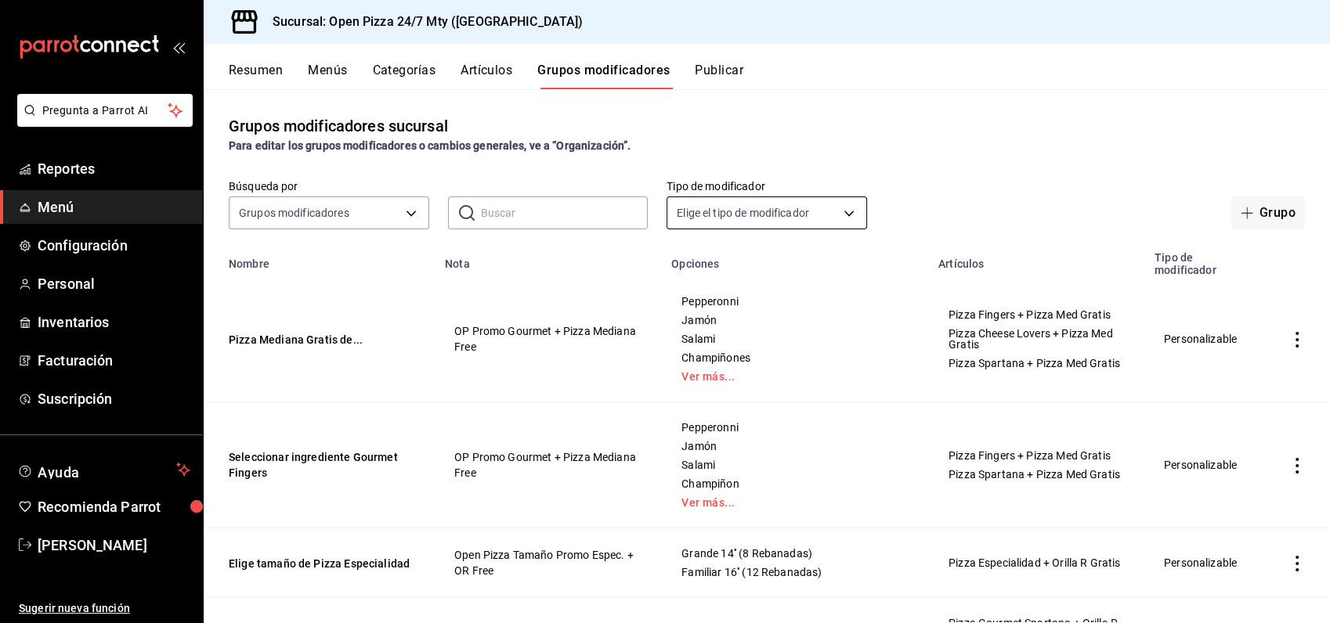
click at [786, 207] on body "Pregunta a Parrot AI Reportes Menú Configuración Personal Inventarios Facturaci…" at bounding box center [665, 311] width 1330 height 623
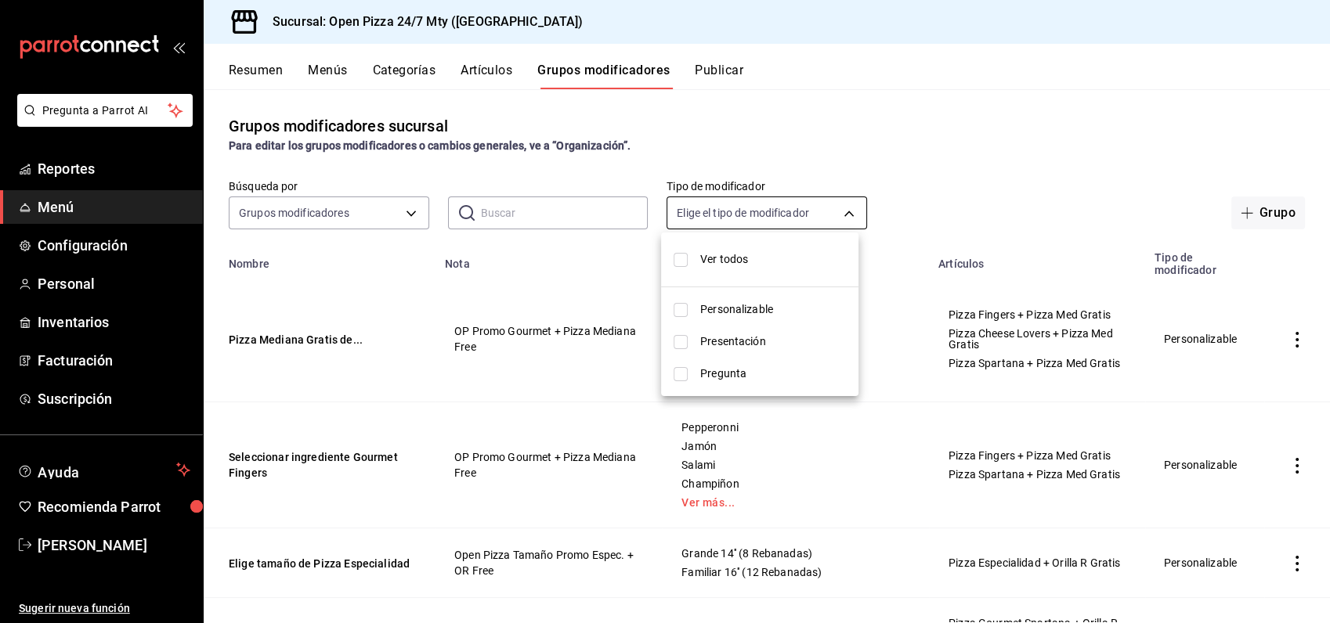
click at [786, 207] on div at bounding box center [665, 311] width 1330 height 623
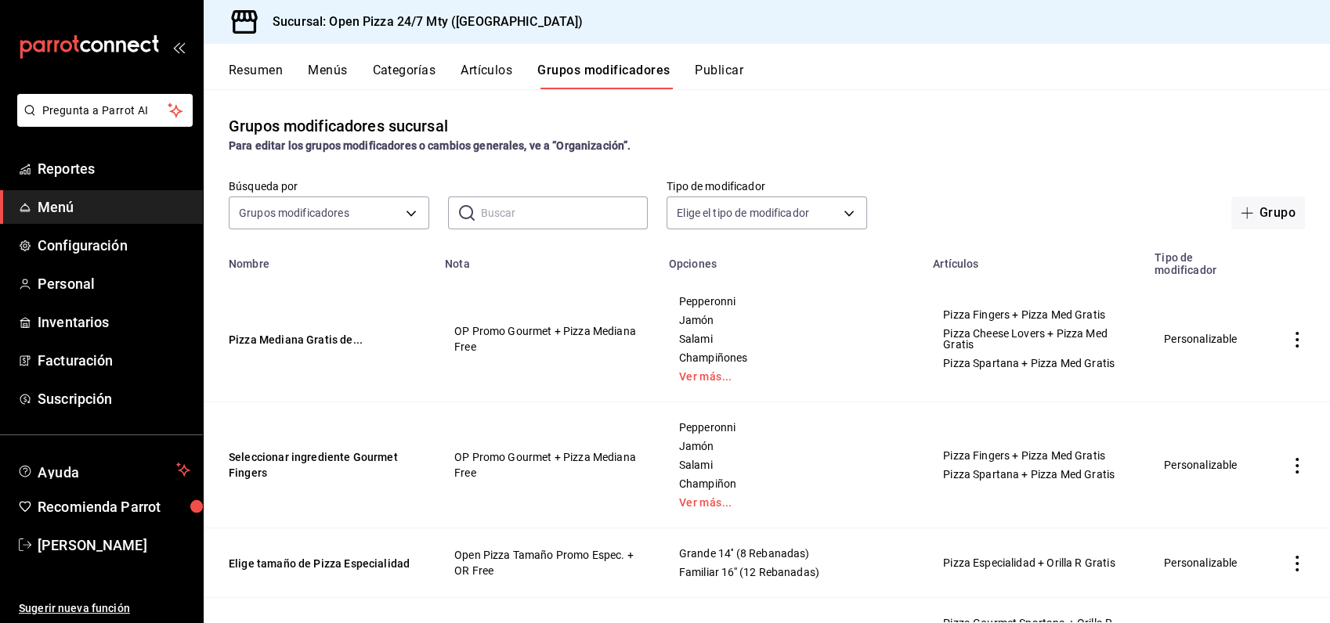
click at [252, 74] on button "Resumen" at bounding box center [256, 76] width 54 height 27
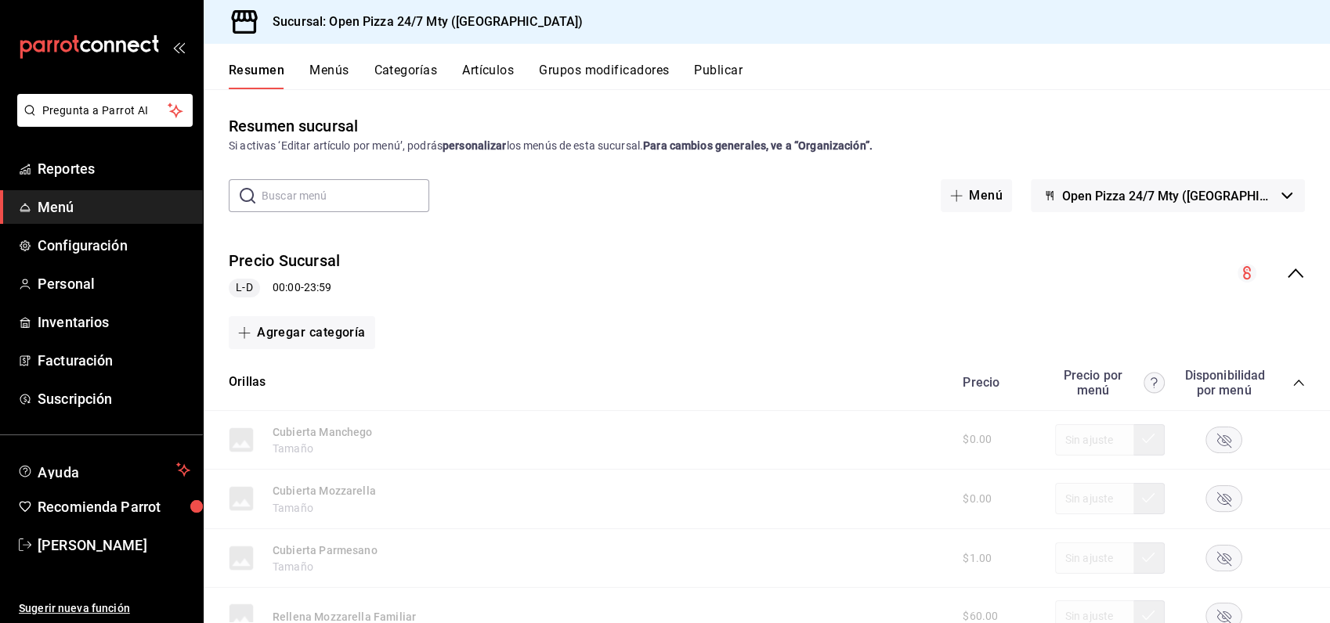
click at [1292, 383] on icon "collapse-category-row" at bounding box center [1298, 383] width 13 height 13
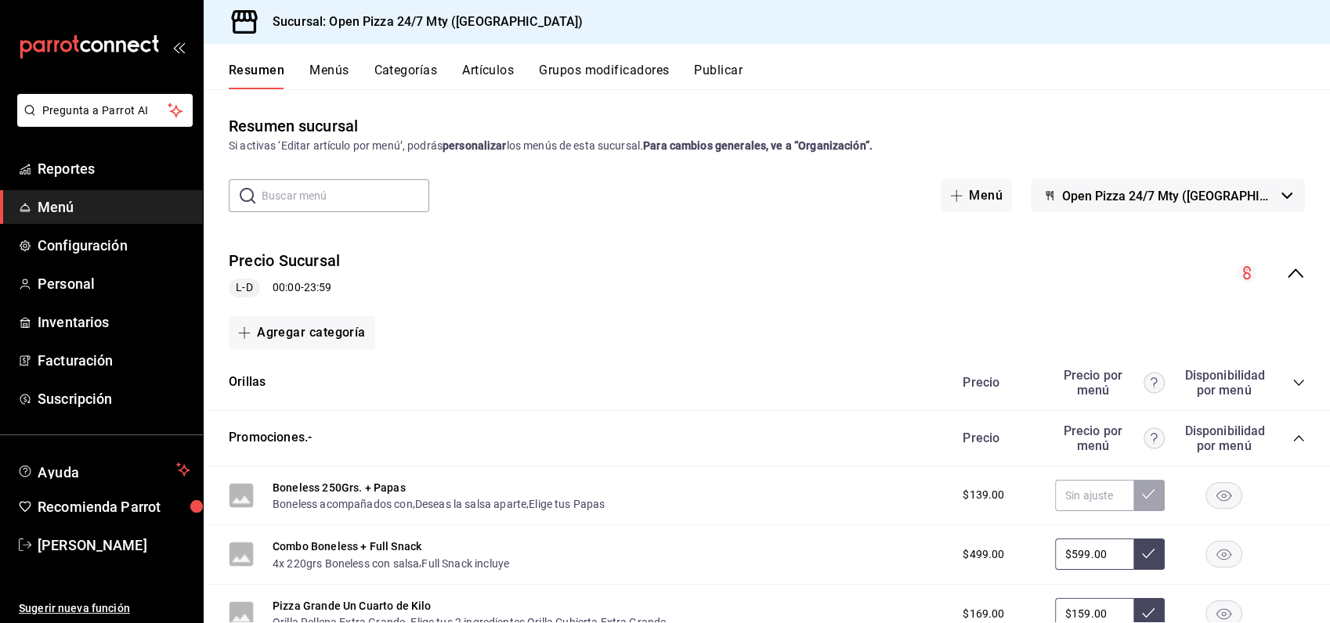
click at [1292, 439] on icon "collapse-category-row" at bounding box center [1298, 438] width 13 height 13
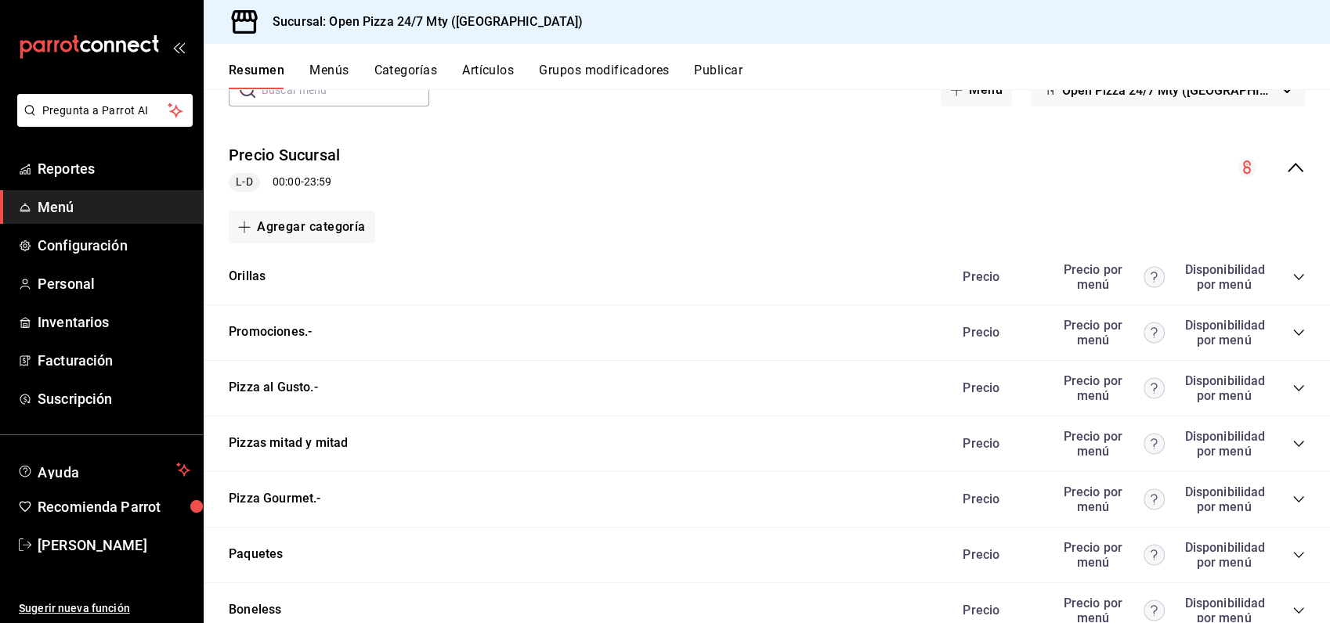
scroll to position [348, 0]
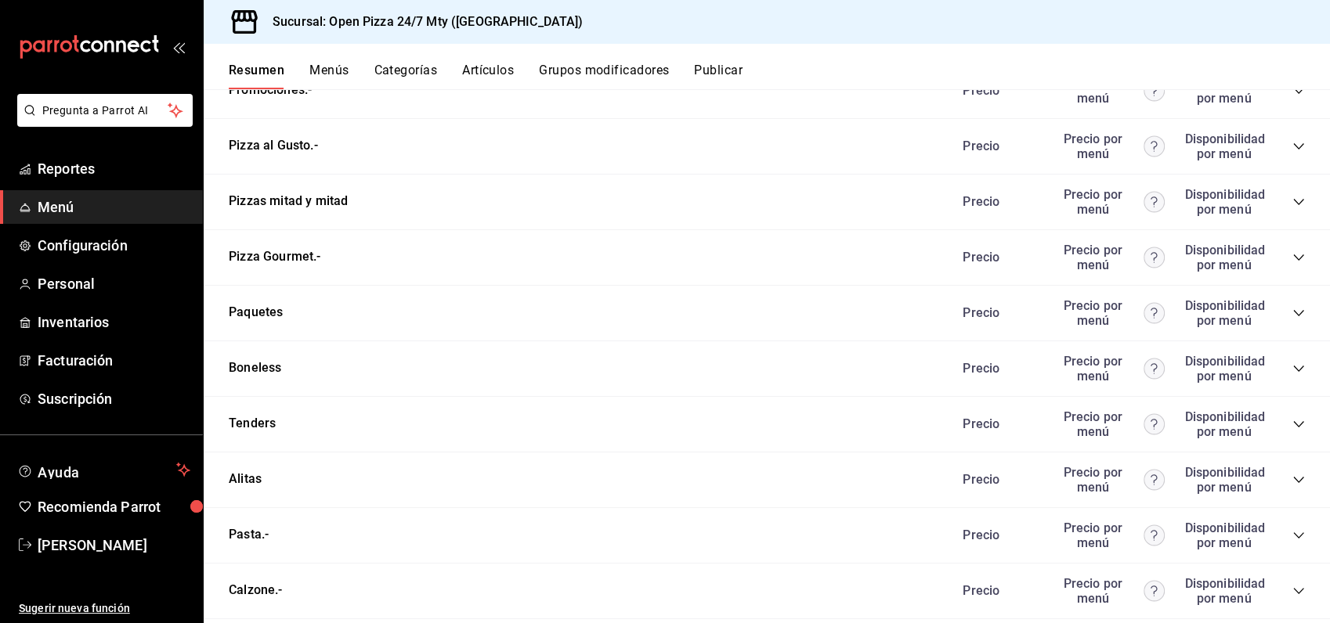
click at [1292, 198] on icon "collapse-category-row" at bounding box center [1298, 202] width 13 height 13
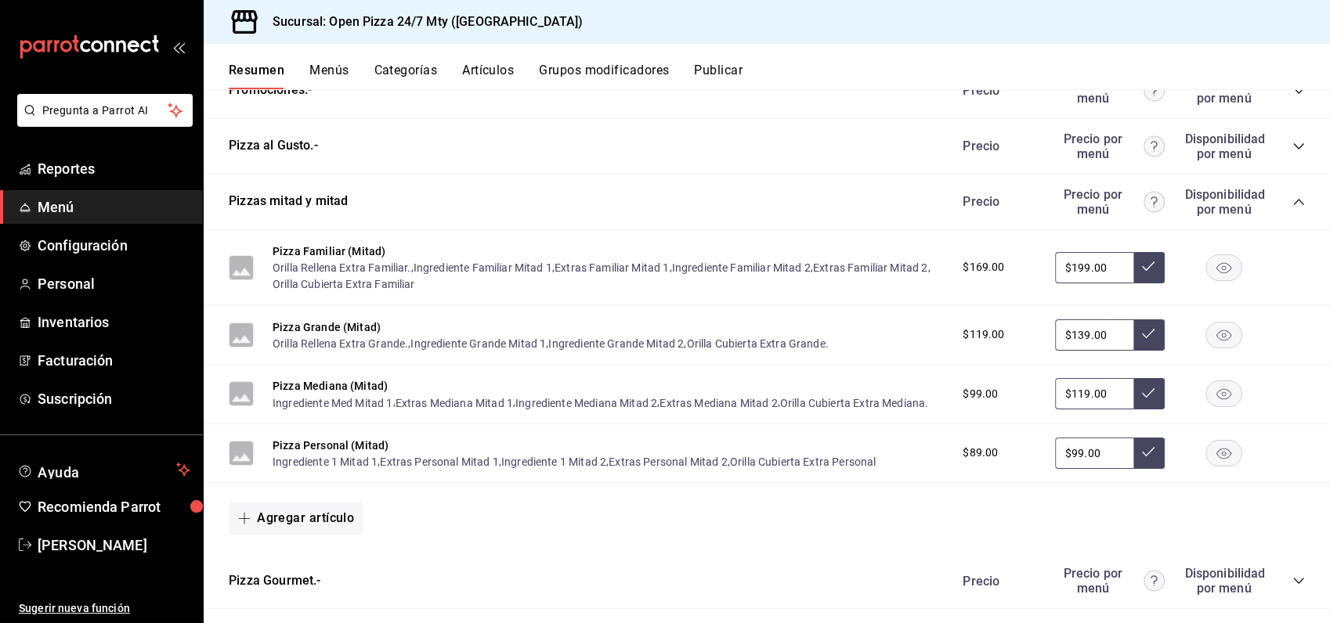
drag, startPoint x: 327, startPoint y: 325, endPoint x: 479, endPoint y: 326, distance: 152.0
click at [327, 325] on button "Pizza Grande (Mitad)" at bounding box center [327, 328] width 108 height 16
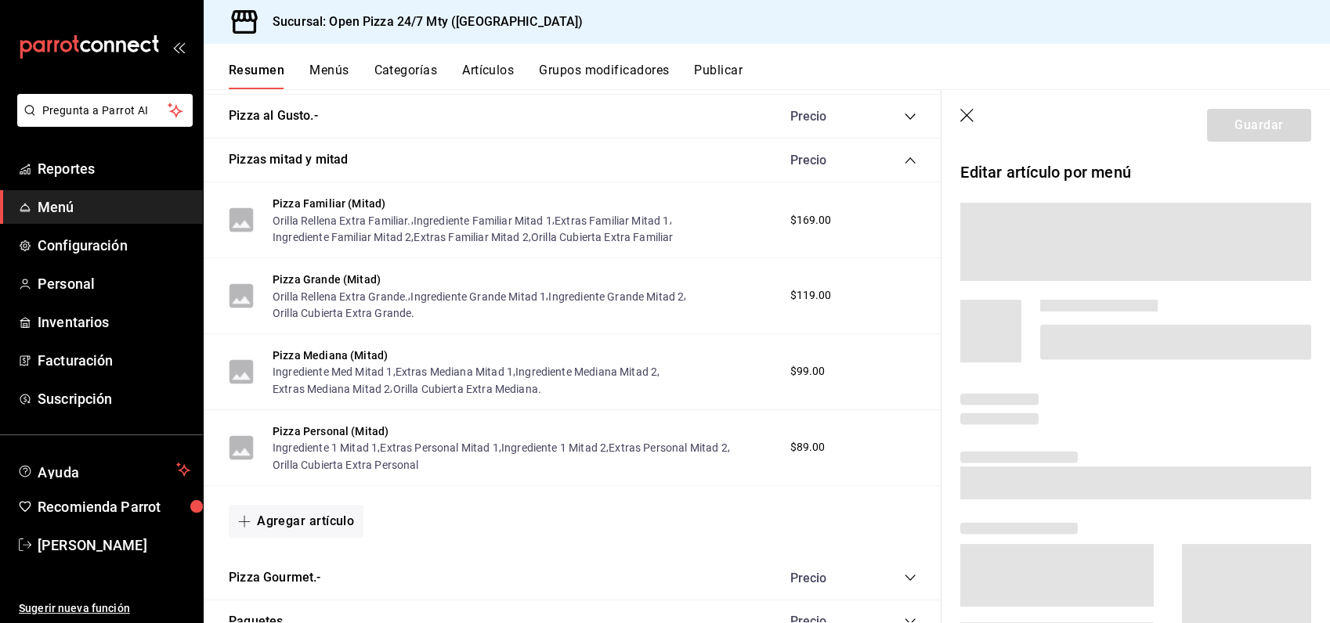
scroll to position [329, 0]
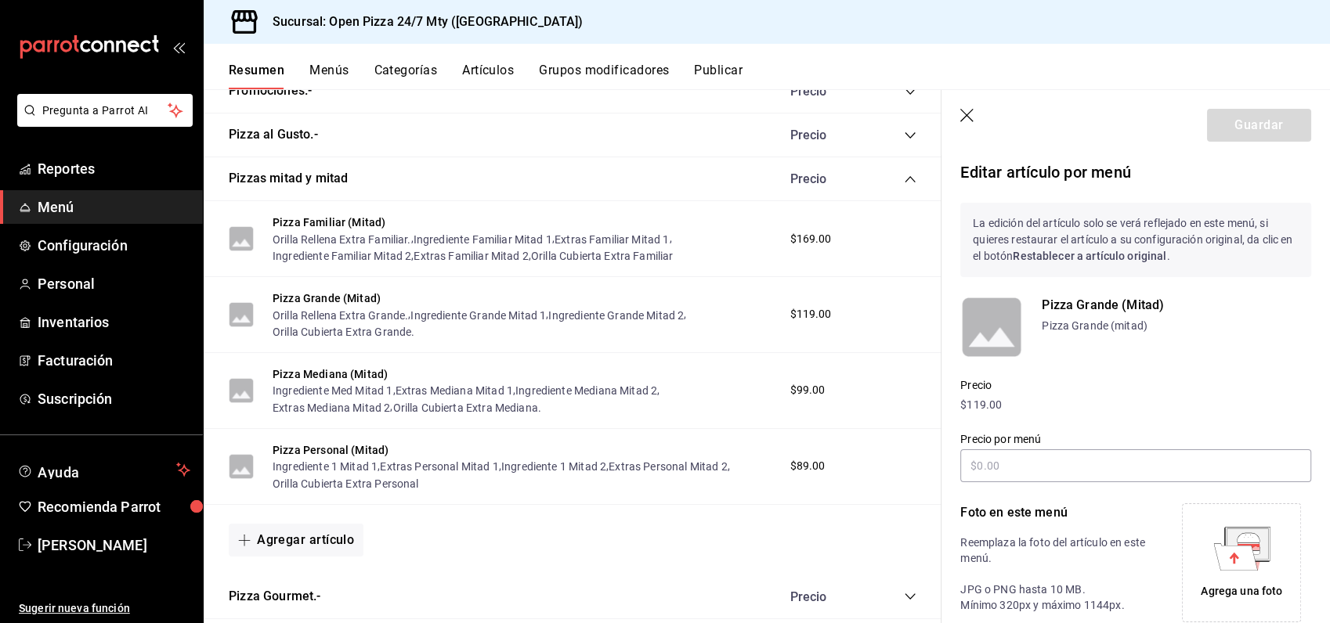
type input "$139.00"
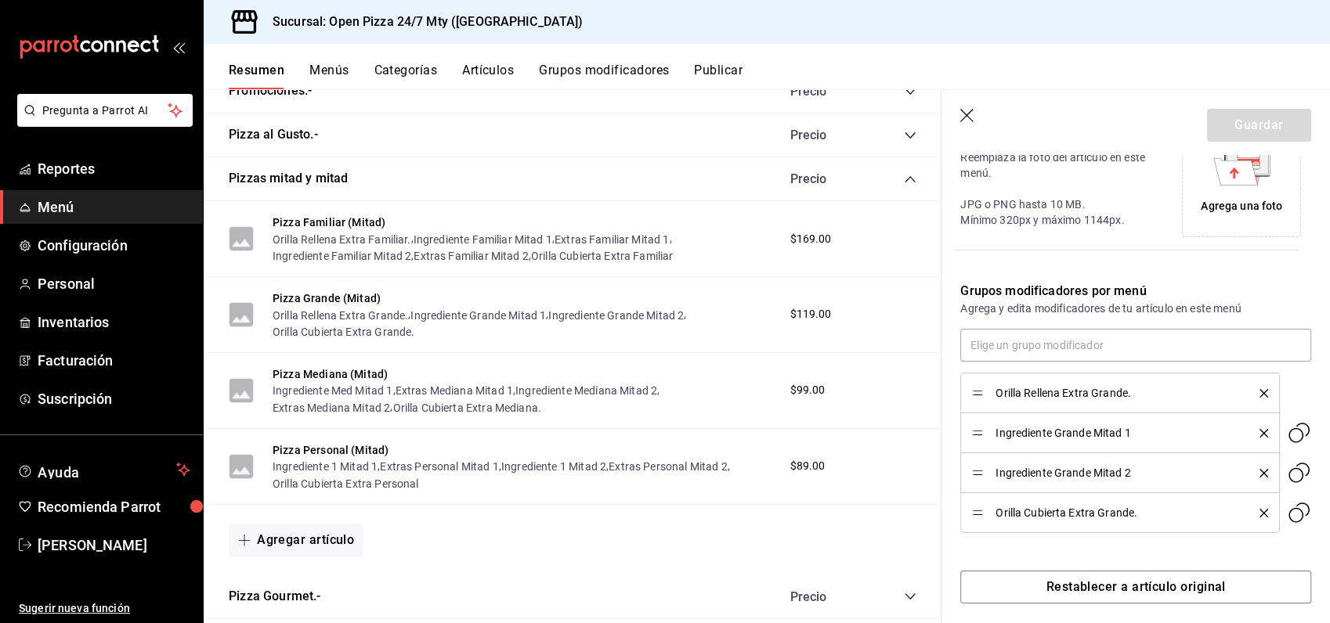
scroll to position [396, 0]
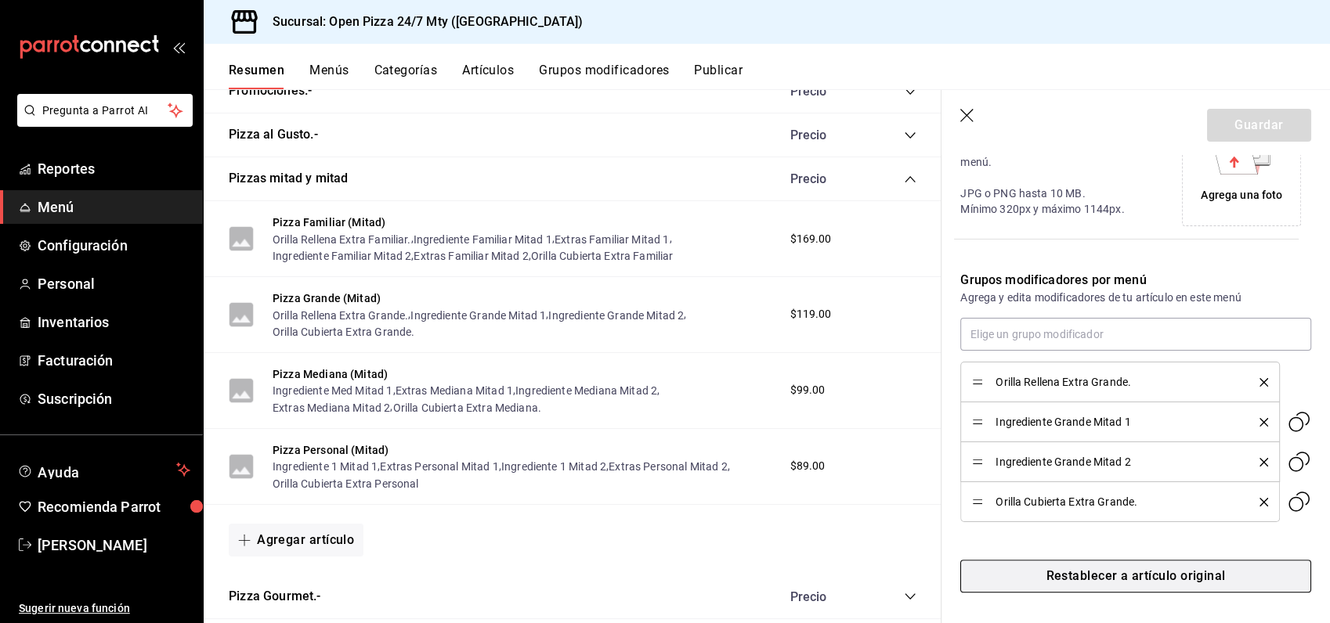
click at [1150, 579] on button "Restablecer a artículo original" at bounding box center [1135, 576] width 351 height 33
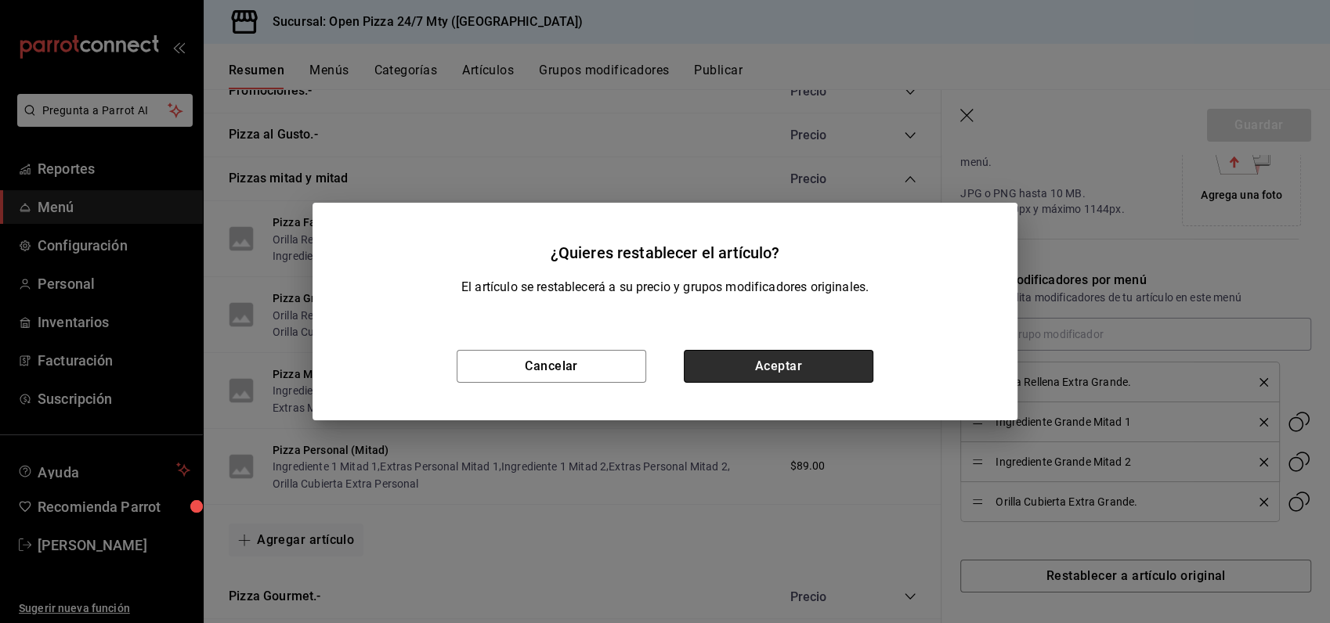
click at [777, 367] on button "Aceptar" at bounding box center [779, 366] width 190 height 33
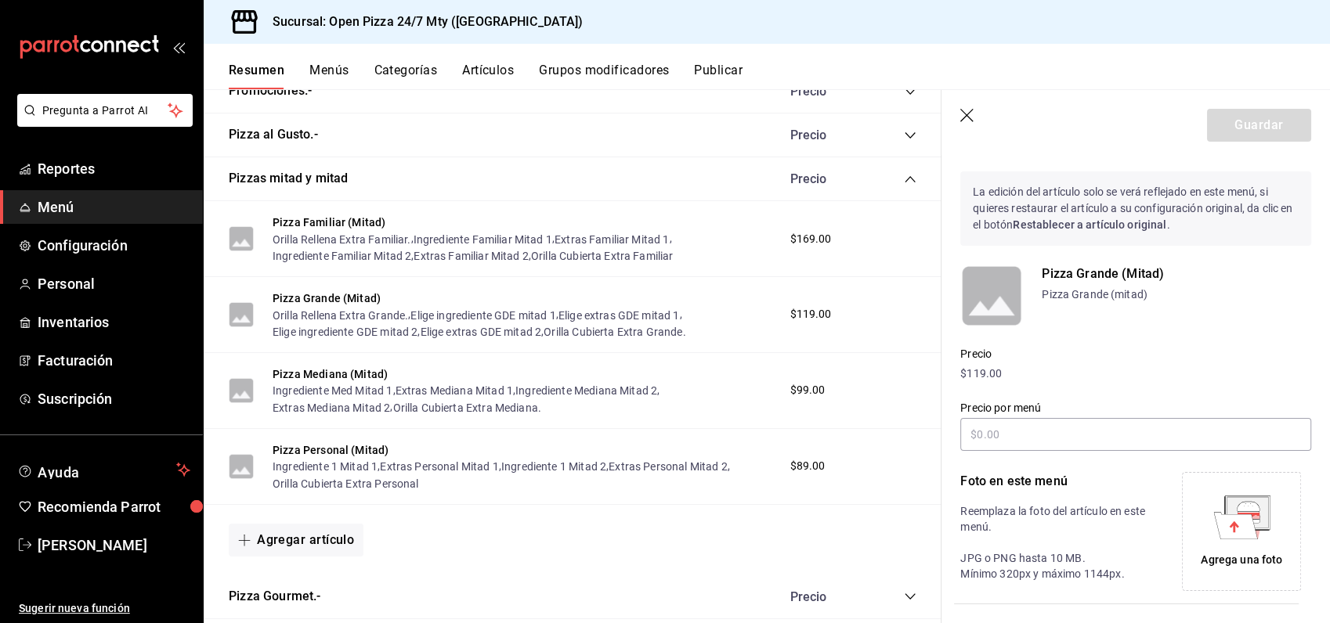
scroll to position [0, 0]
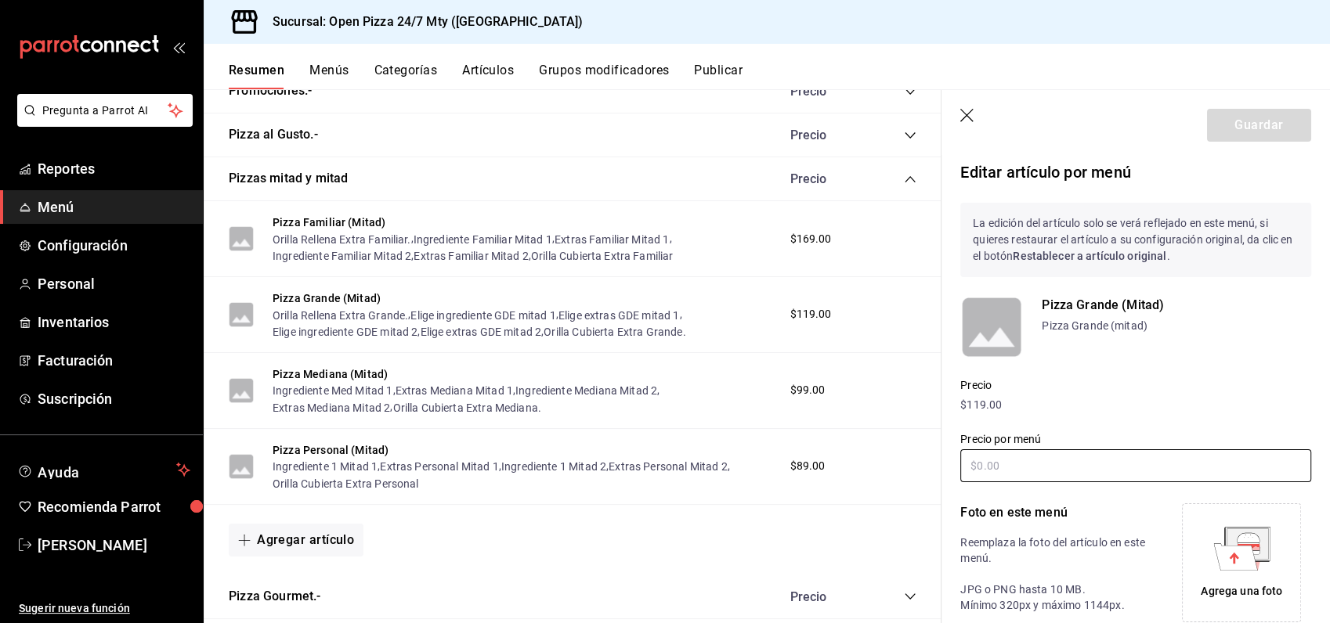
click at [1020, 467] on input "text" at bounding box center [1135, 466] width 351 height 33
type input "$139.00"
click at [1241, 130] on button "Guardar" at bounding box center [1259, 125] width 104 height 33
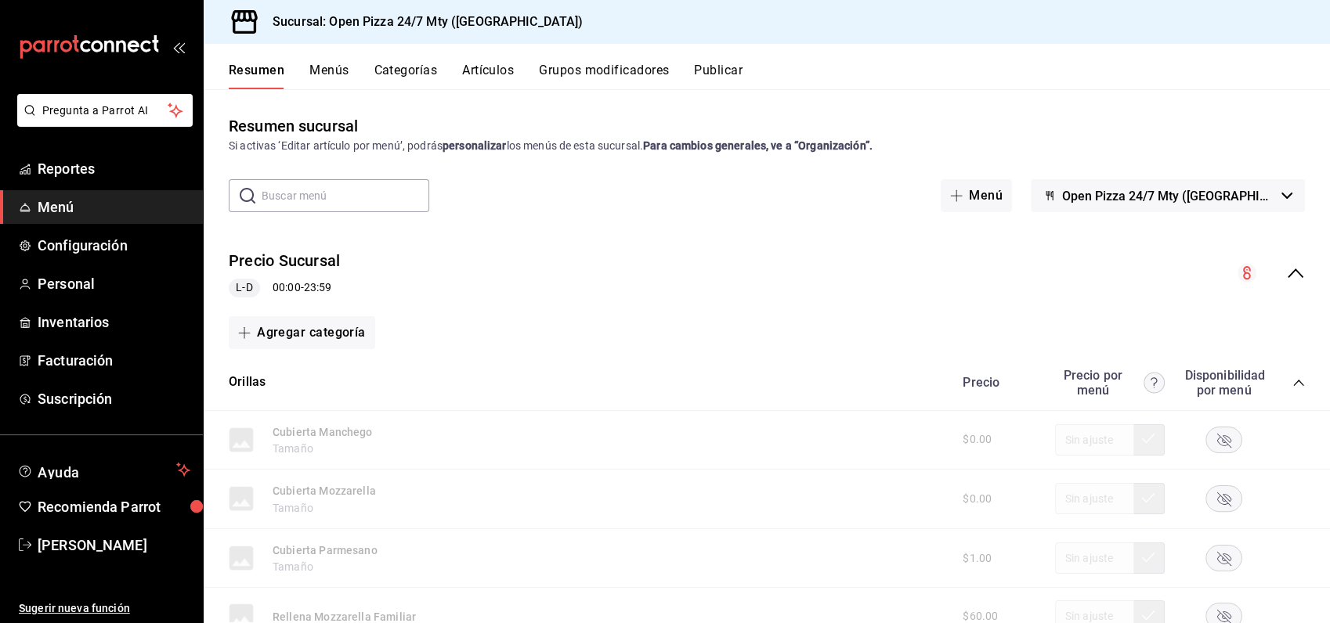
click at [1292, 378] on icon "collapse-category-row" at bounding box center [1298, 383] width 13 height 13
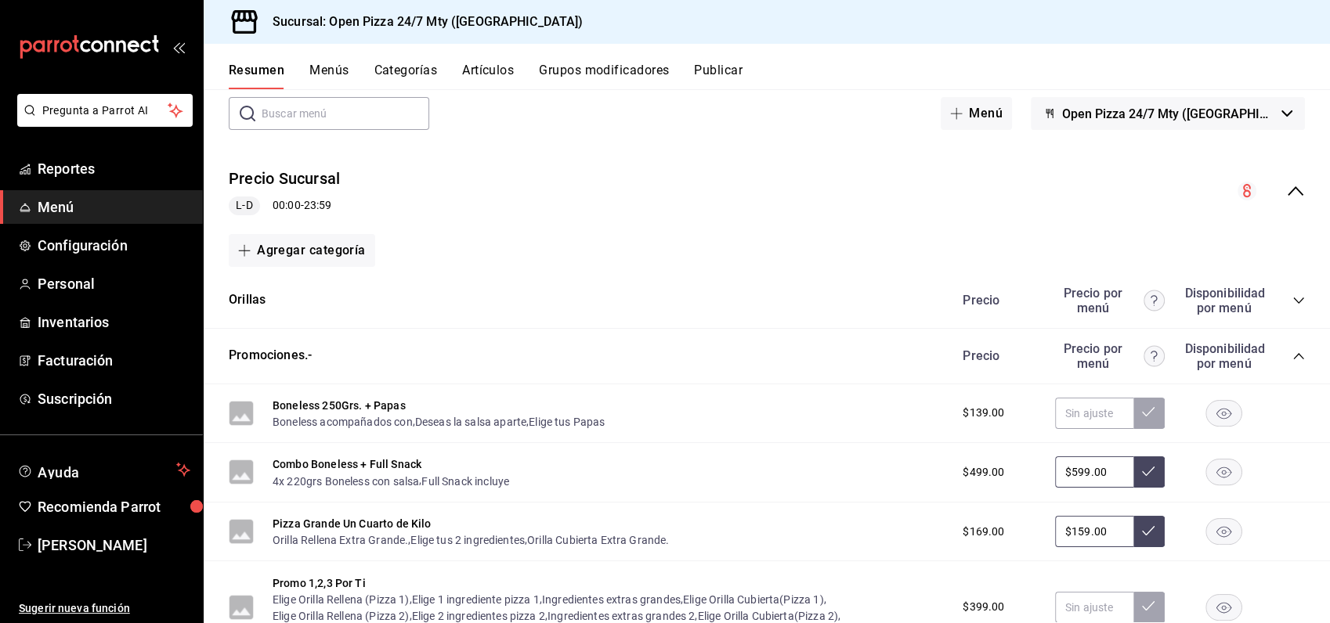
scroll to position [174, 0]
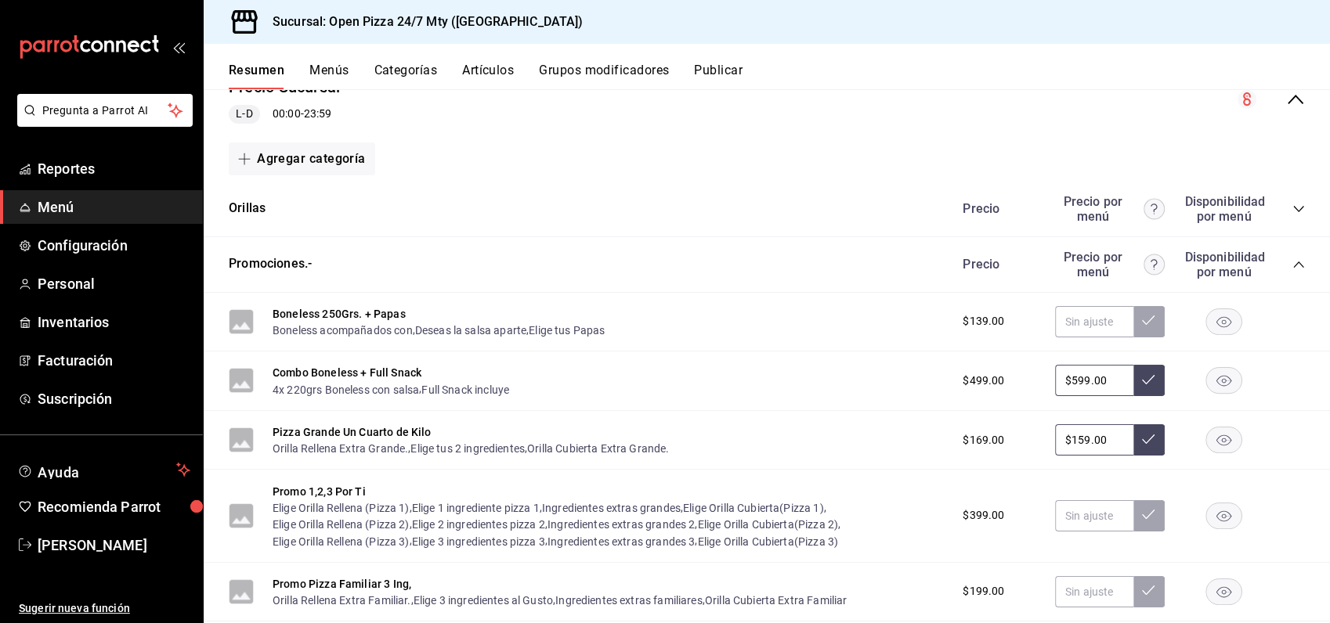
click at [1291, 263] on div "Promociones.- Precio Precio por menú Disponibilidad por menú" at bounding box center [767, 265] width 1126 height 56
click at [1292, 269] on icon "collapse-category-row" at bounding box center [1298, 264] width 13 height 13
